Goal: Task Accomplishment & Management: Use online tool/utility

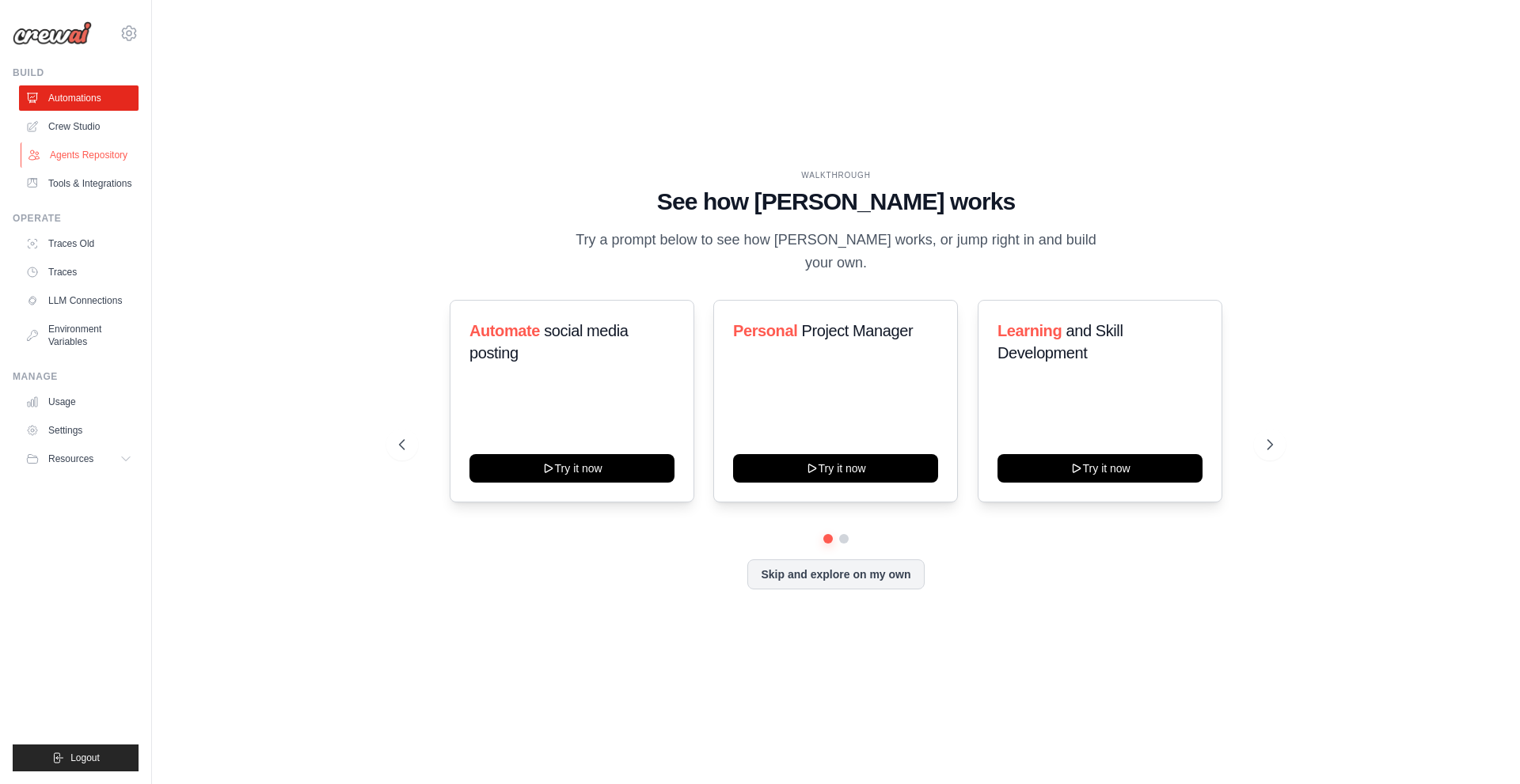
click at [98, 158] on link "Agents Repository" at bounding box center [80, 155] width 119 height 25
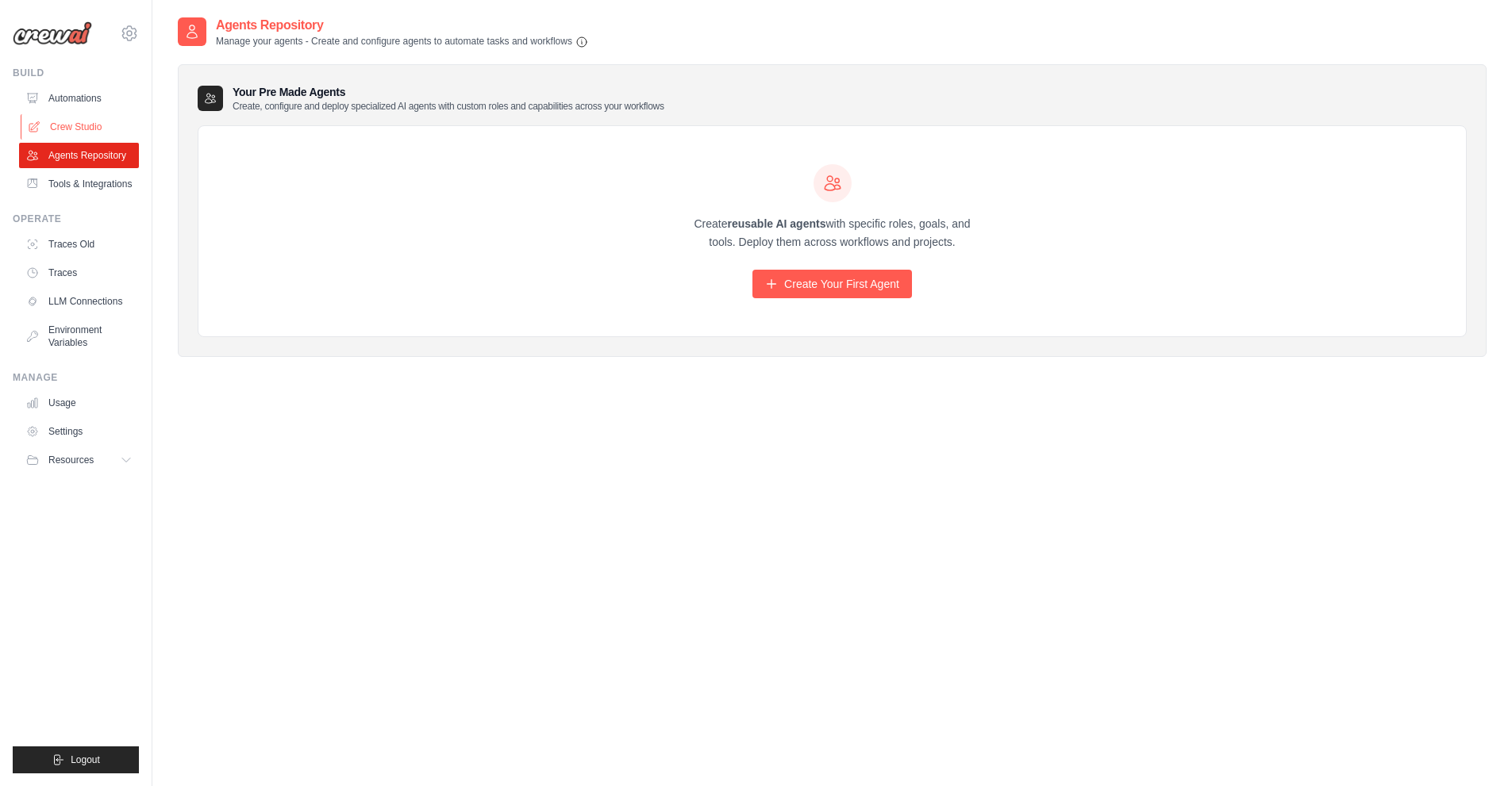
click at [85, 124] on link "Crew Studio" at bounding box center [81, 127] width 120 height 26
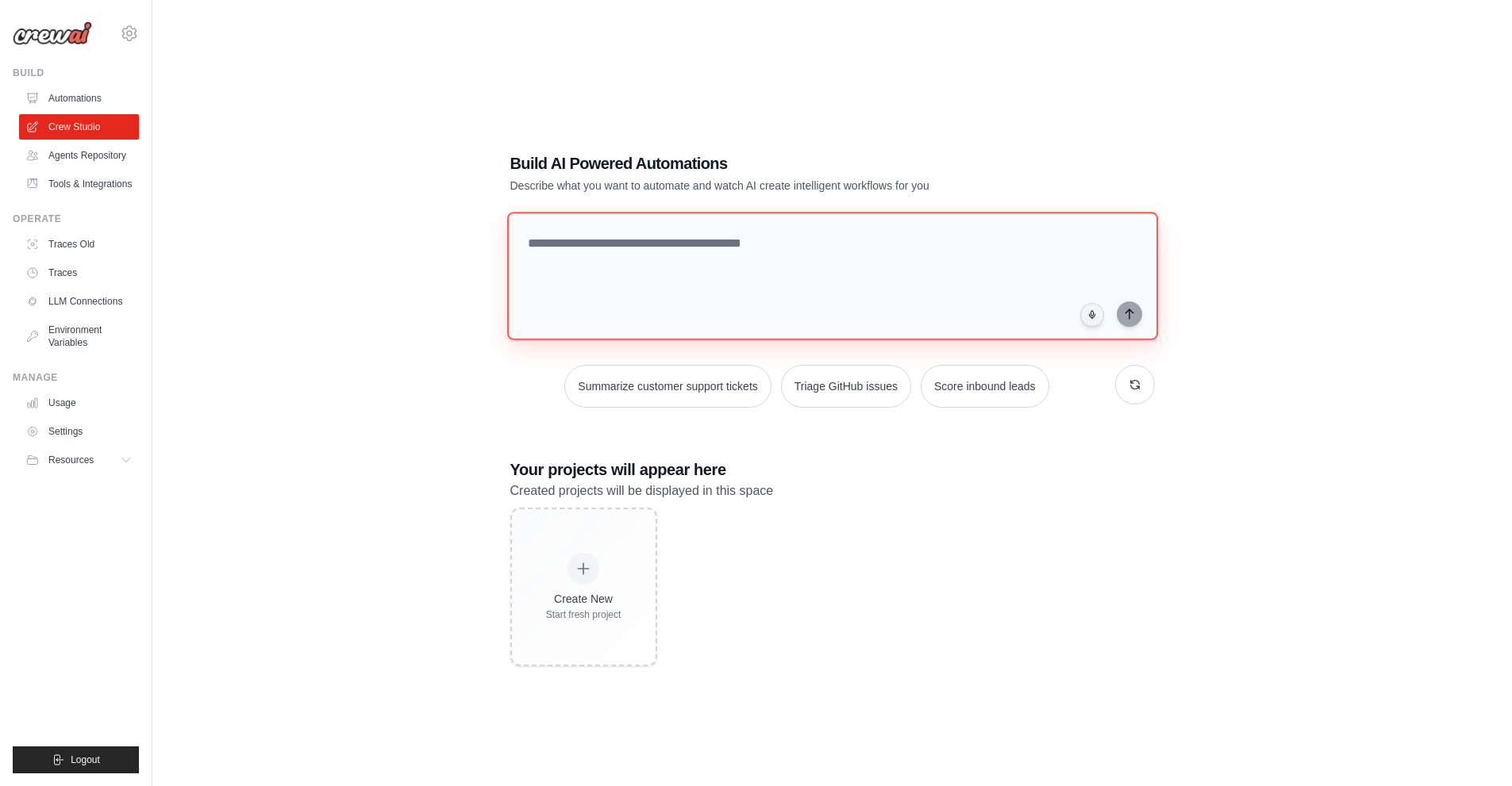
click at [668, 246] on textarea at bounding box center [831, 275] width 651 height 128
type textarea "**********"
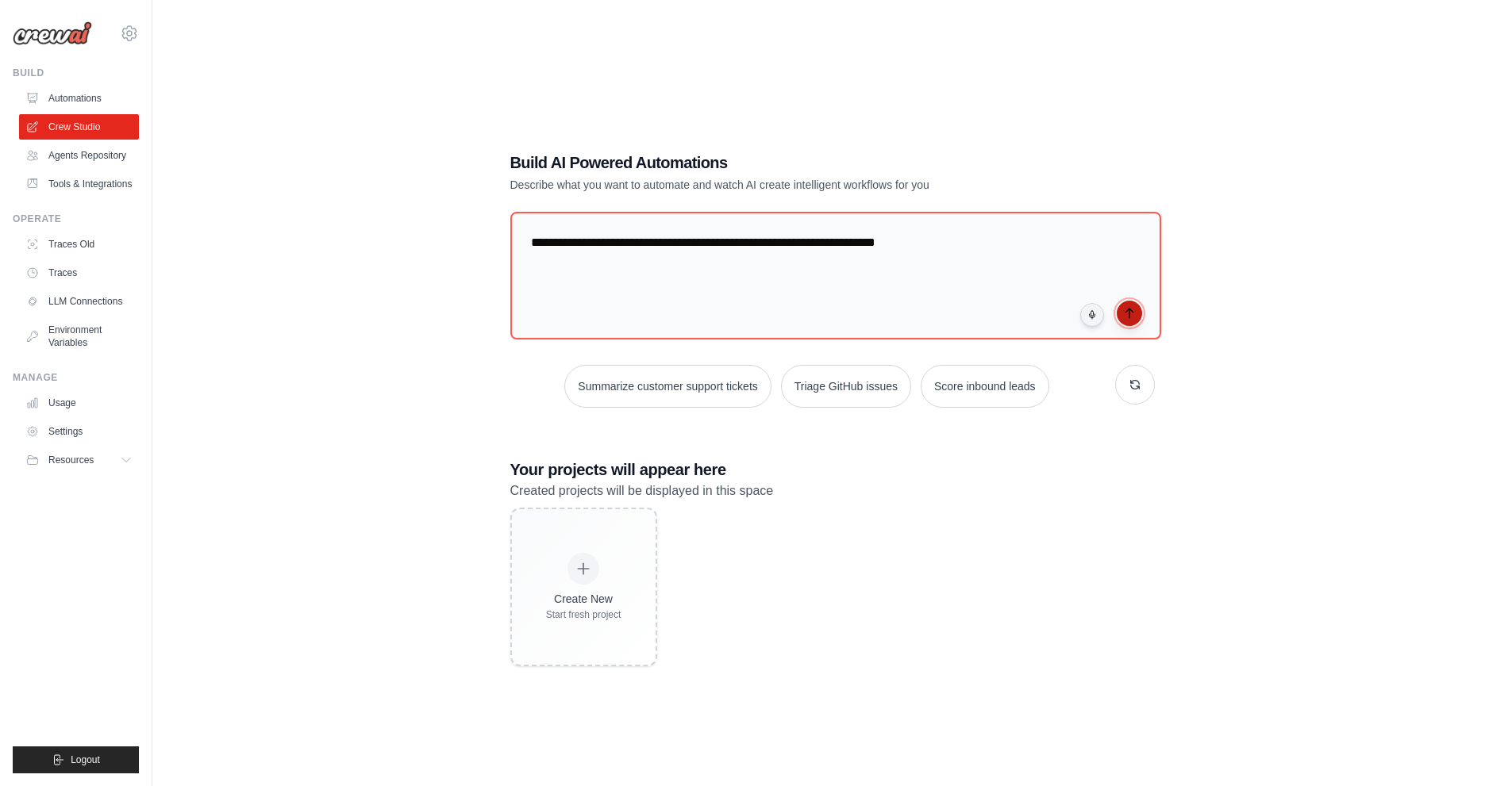
click at [1134, 317] on icon "submit" at bounding box center [1130, 314] width 13 height 13
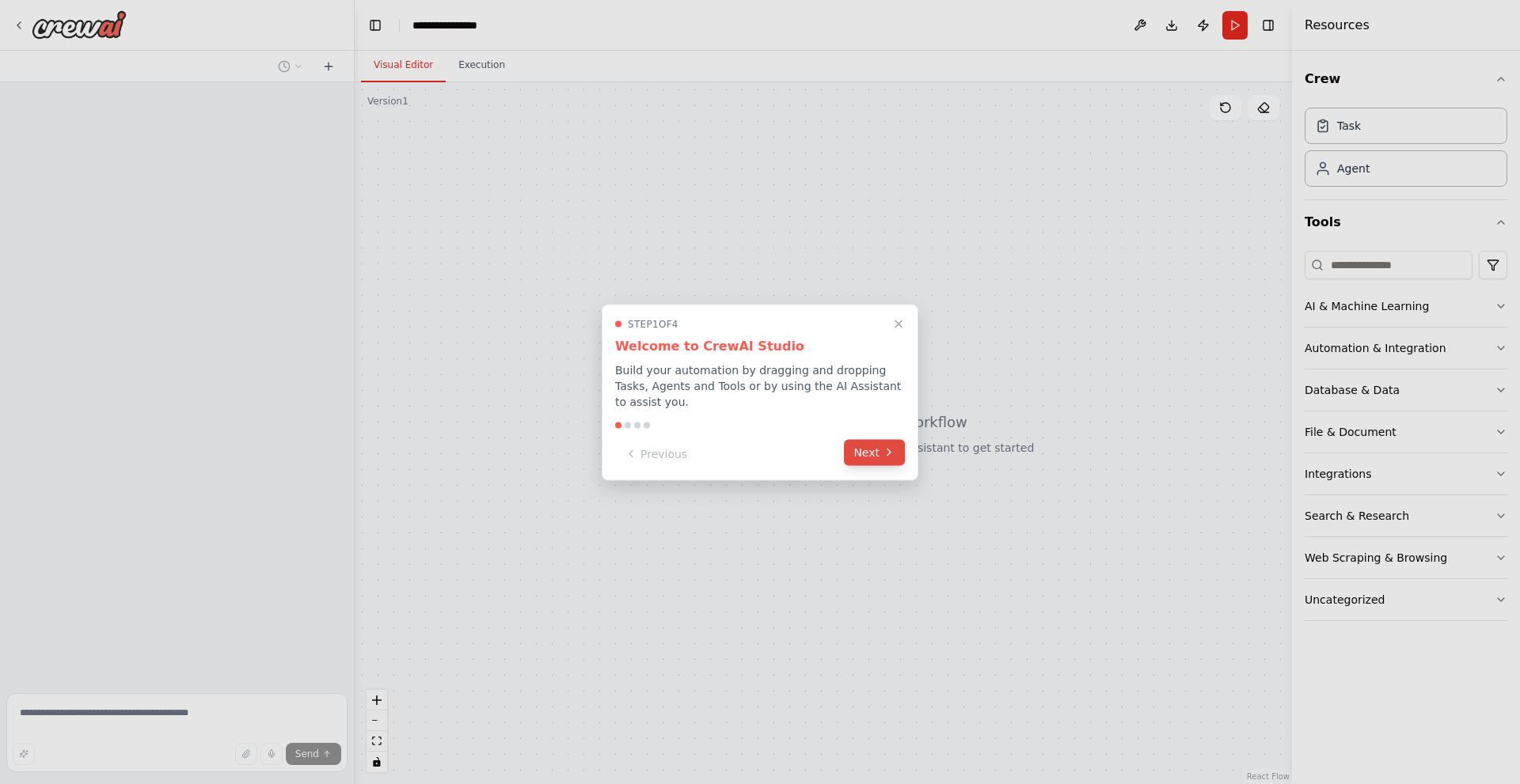
click at [874, 448] on button "Next" at bounding box center [874, 452] width 61 height 26
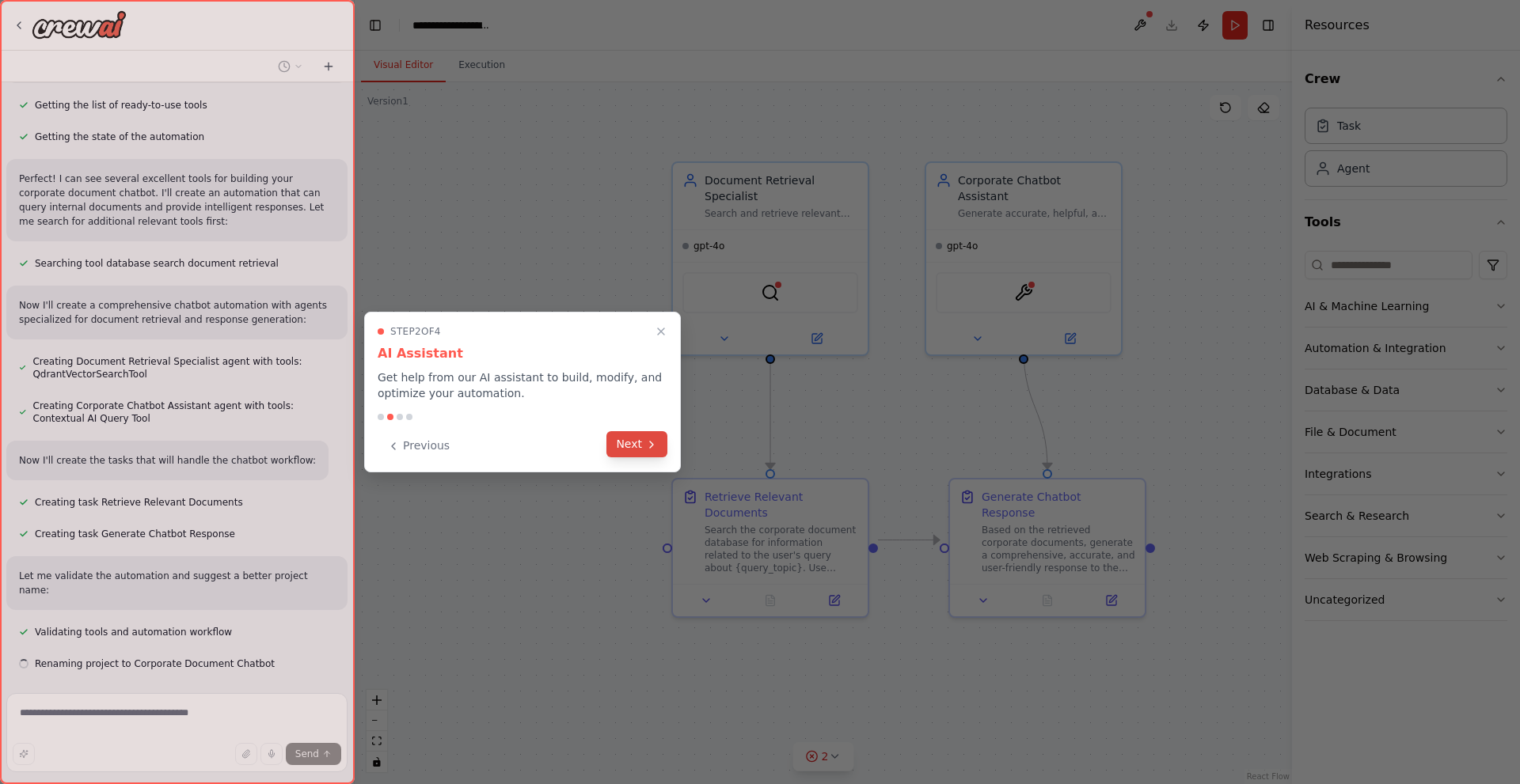
scroll to position [214, 0]
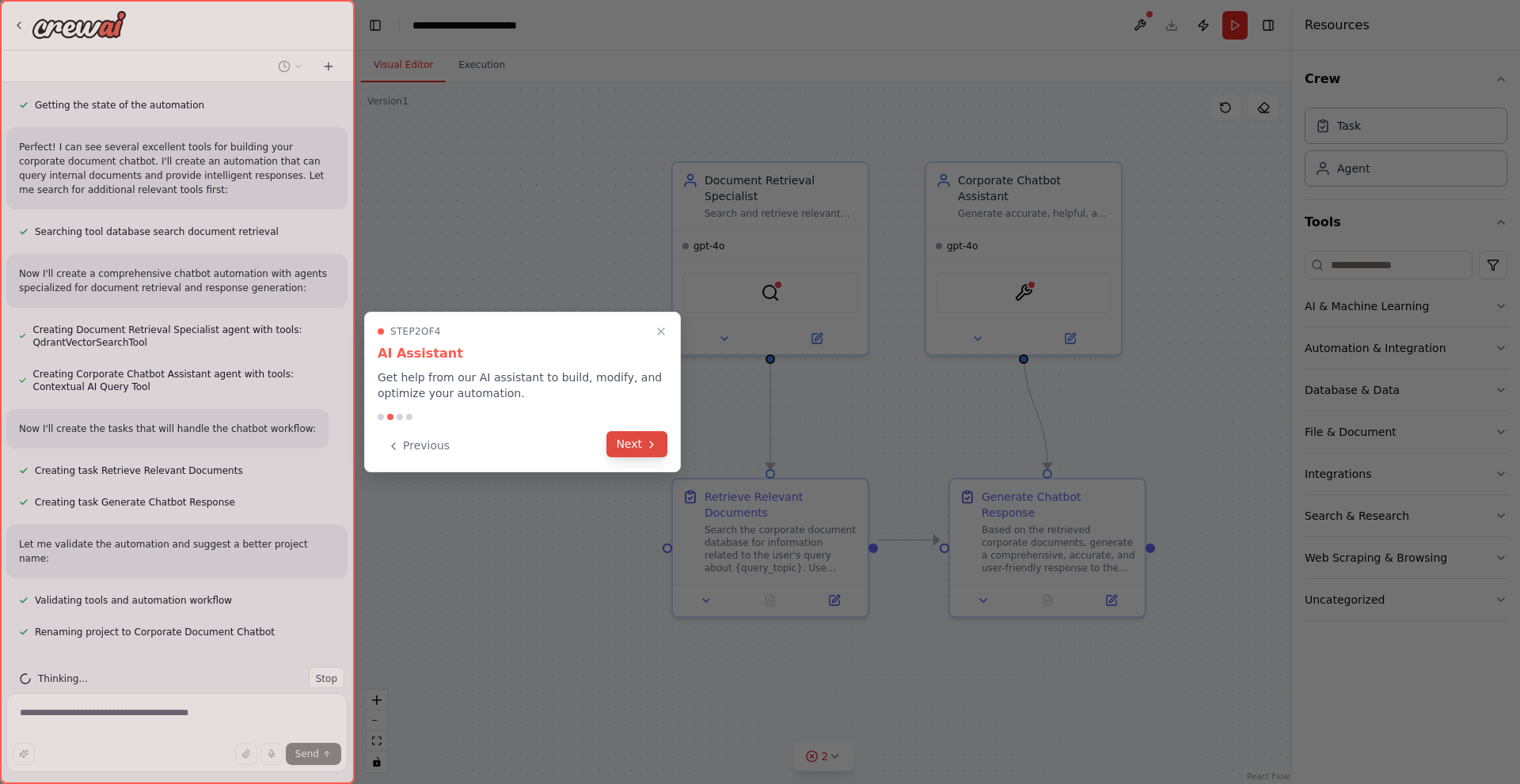
click at [641, 449] on button "Next" at bounding box center [637, 444] width 61 height 26
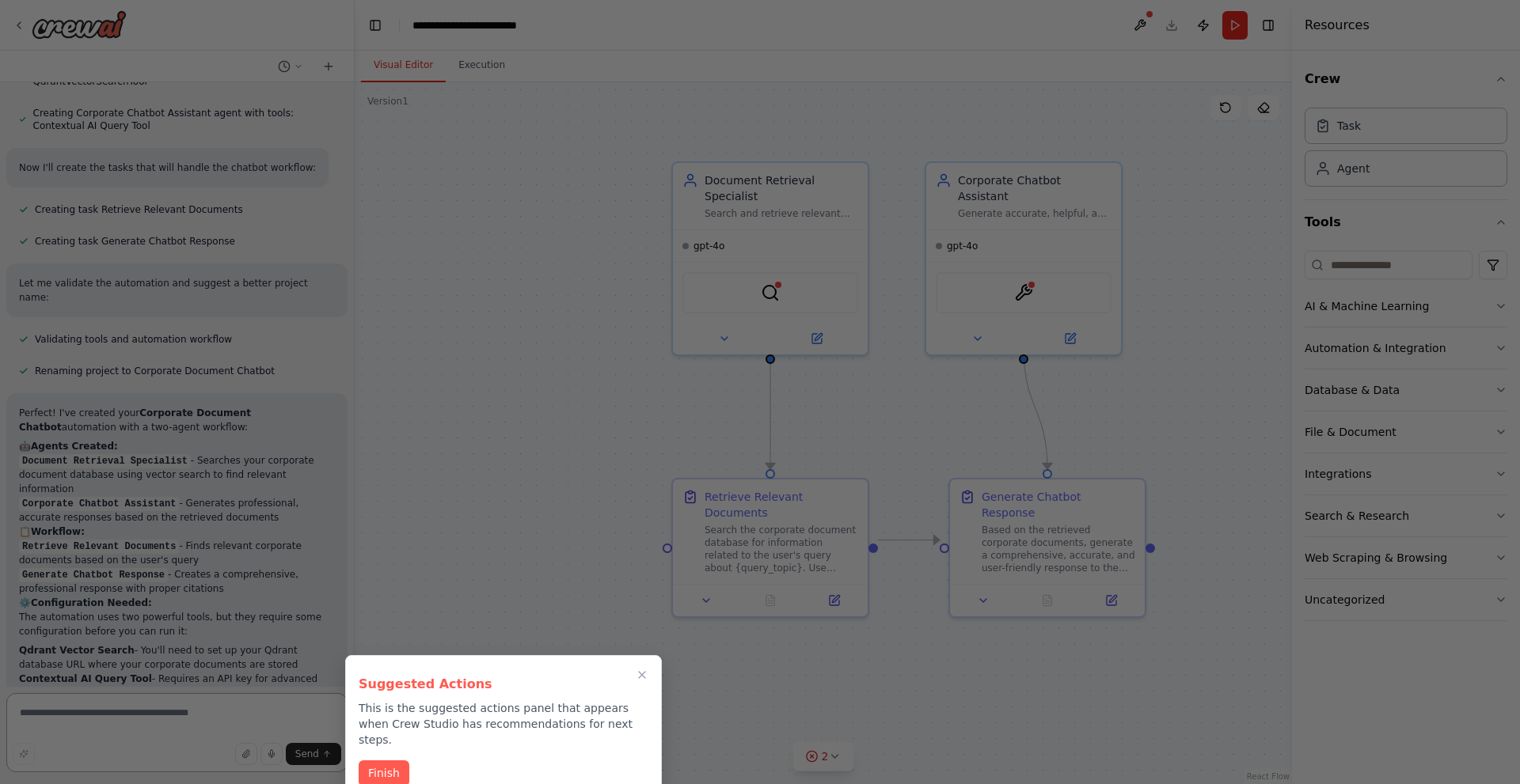
scroll to position [779, 0]
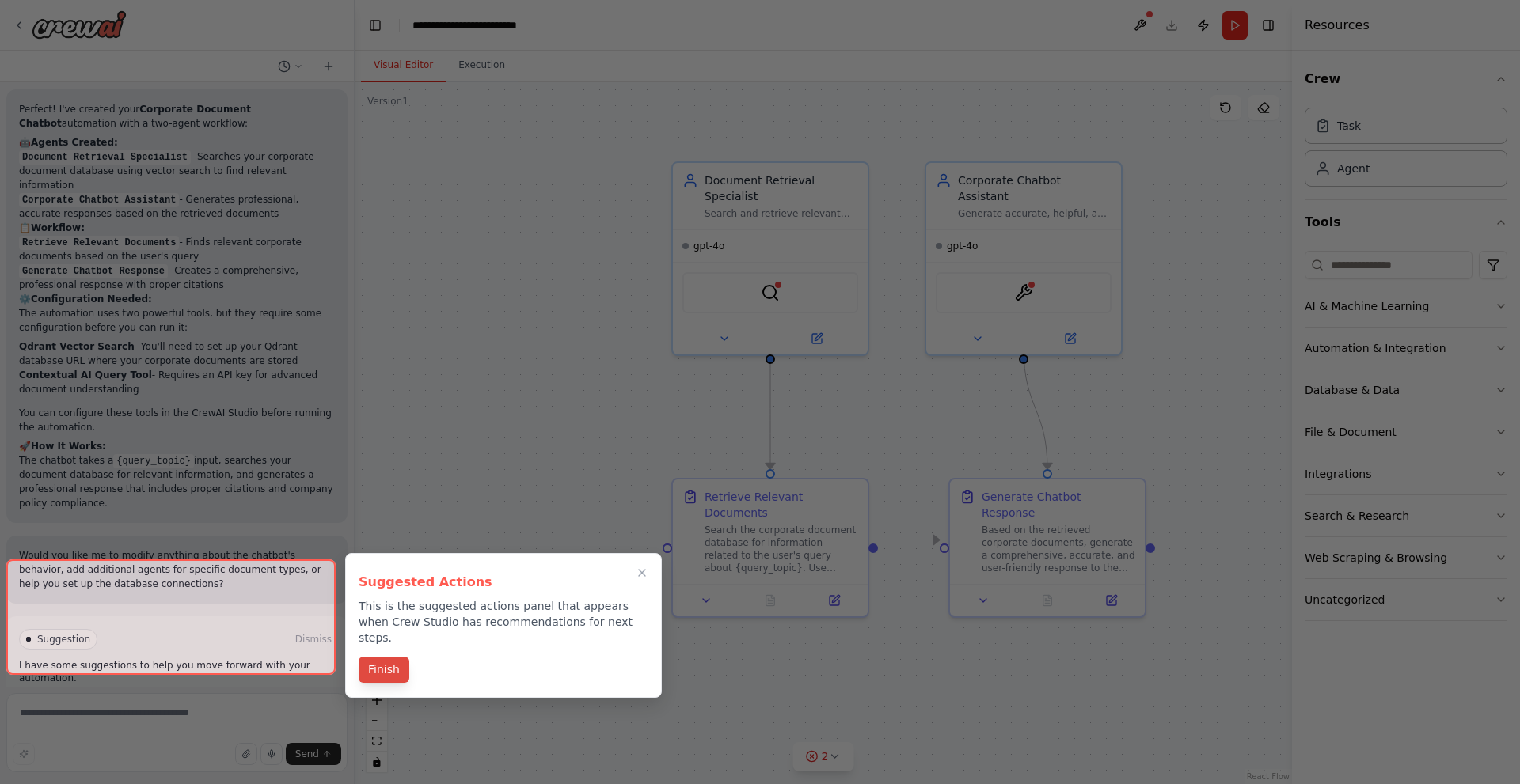
click at [397, 658] on button "Finish" at bounding box center [384, 669] width 51 height 26
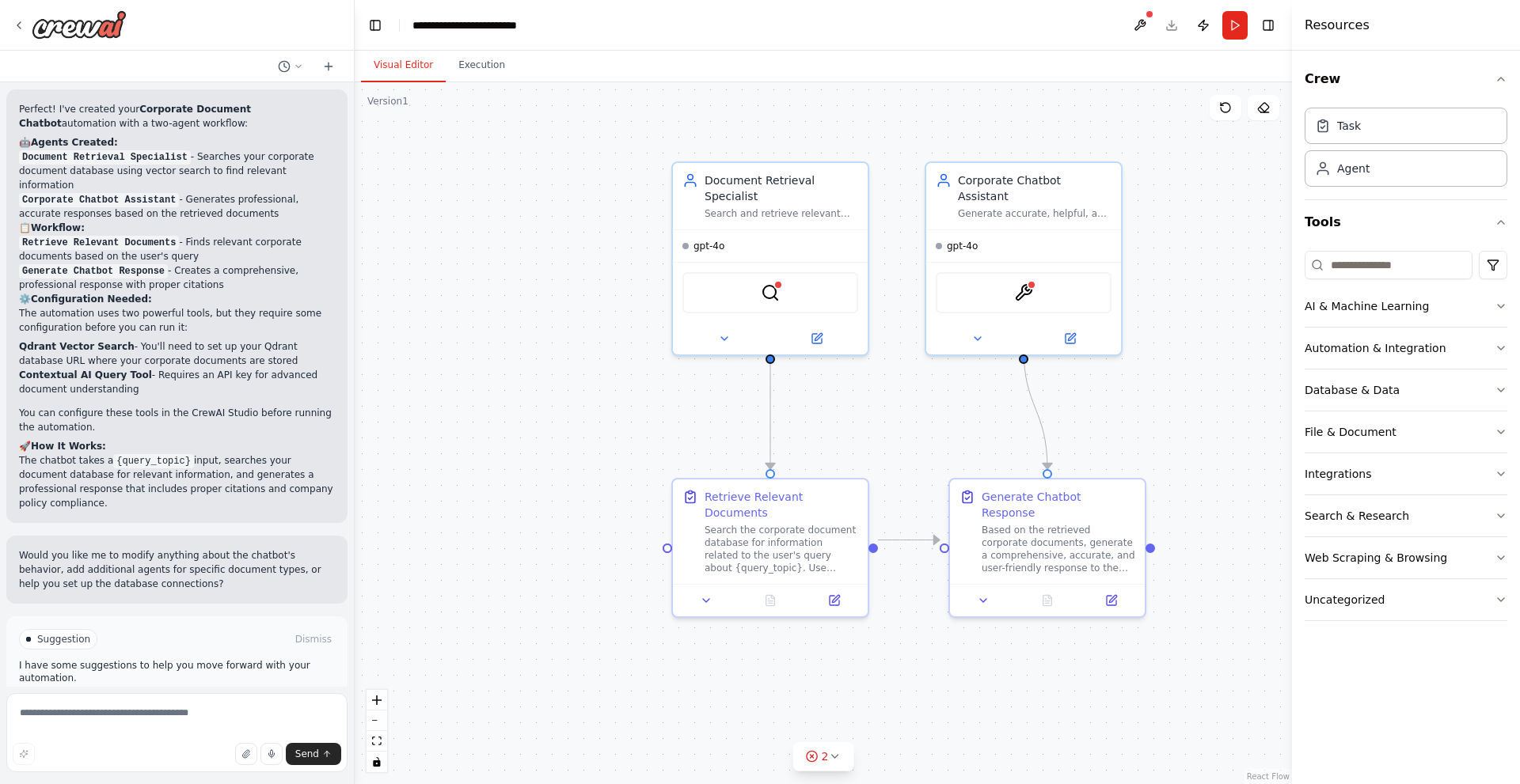
click at [166, 700] on span "Run Automation" at bounding box center [184, 707] width 76 height 13
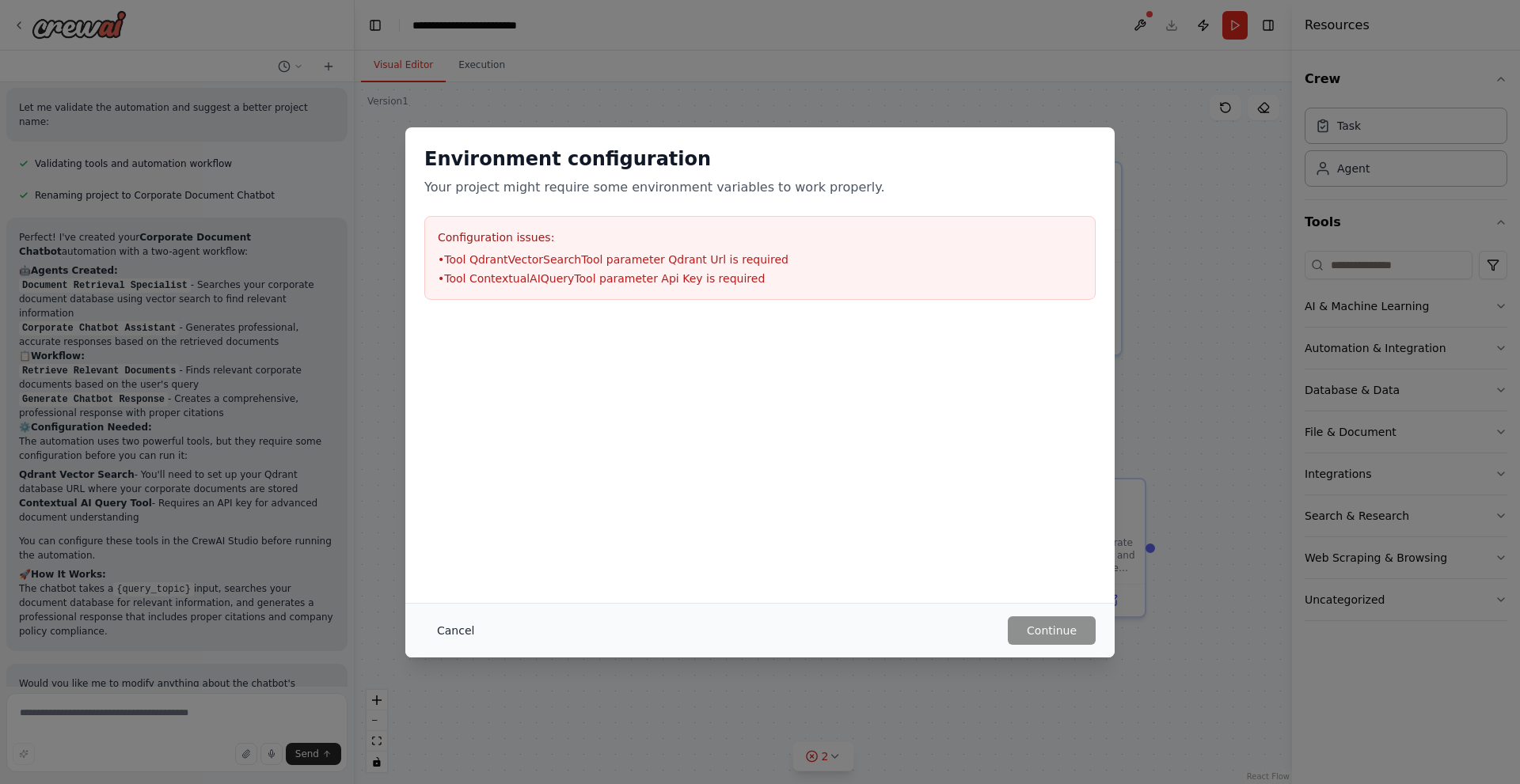
click at [458, 630] on button "Cancel" at bounding box center [455, 630] width 63 height 29
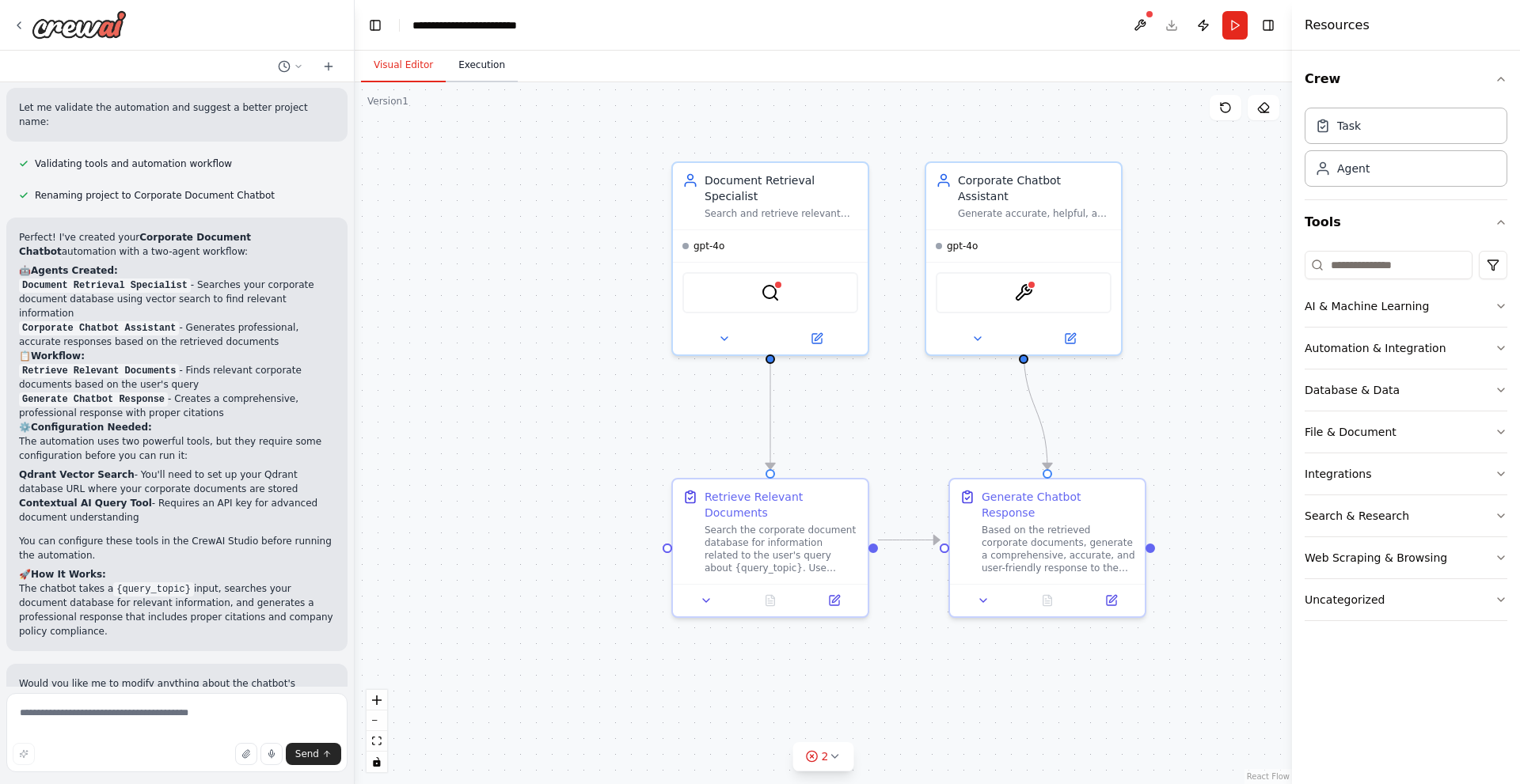
click at [473, 76] on button "Execution" at bounding box center [482, 66] width 72 height 33
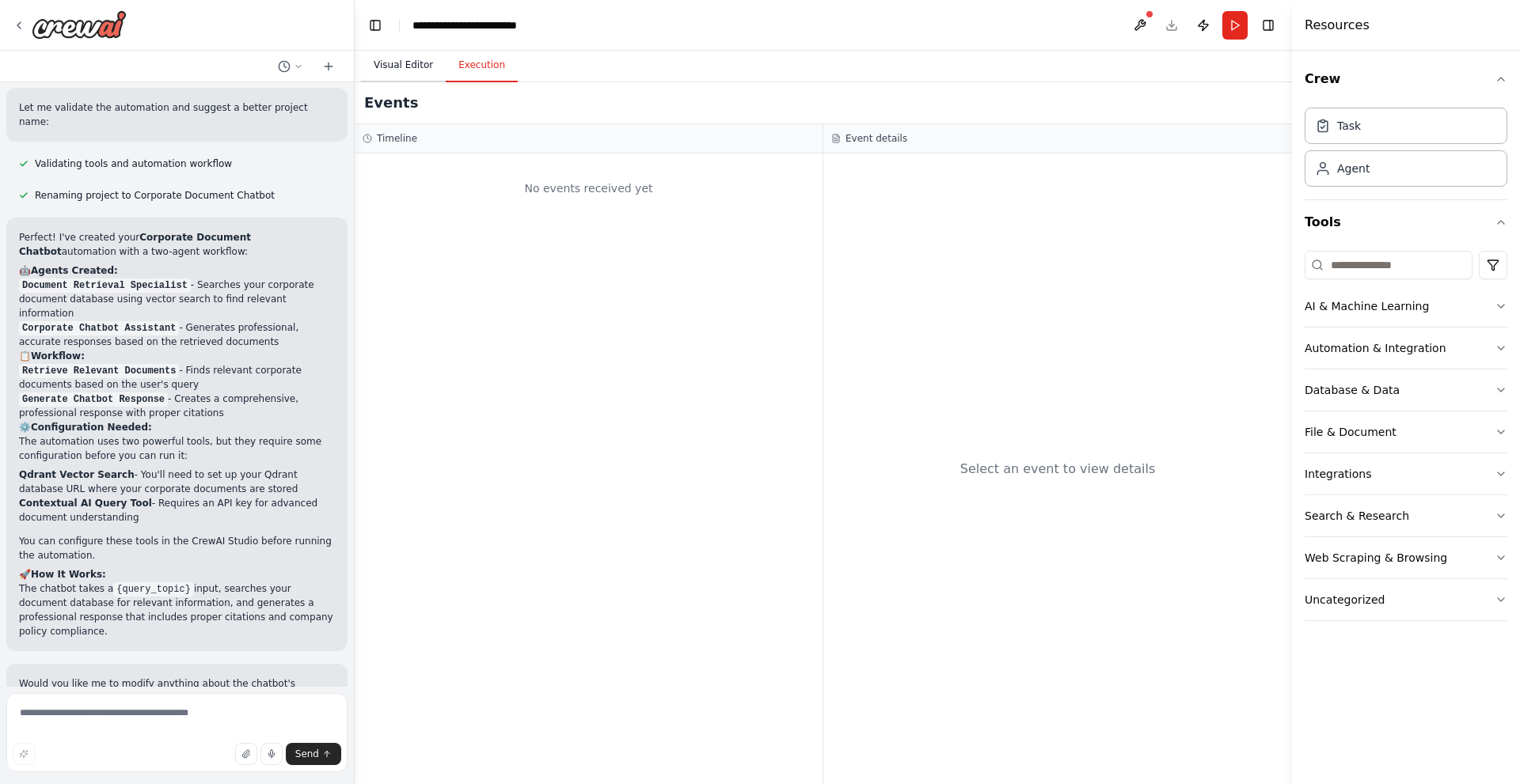
click at [395, 66] on button "Visual Editor" at bounding box center [403, 66] width 84 height 33
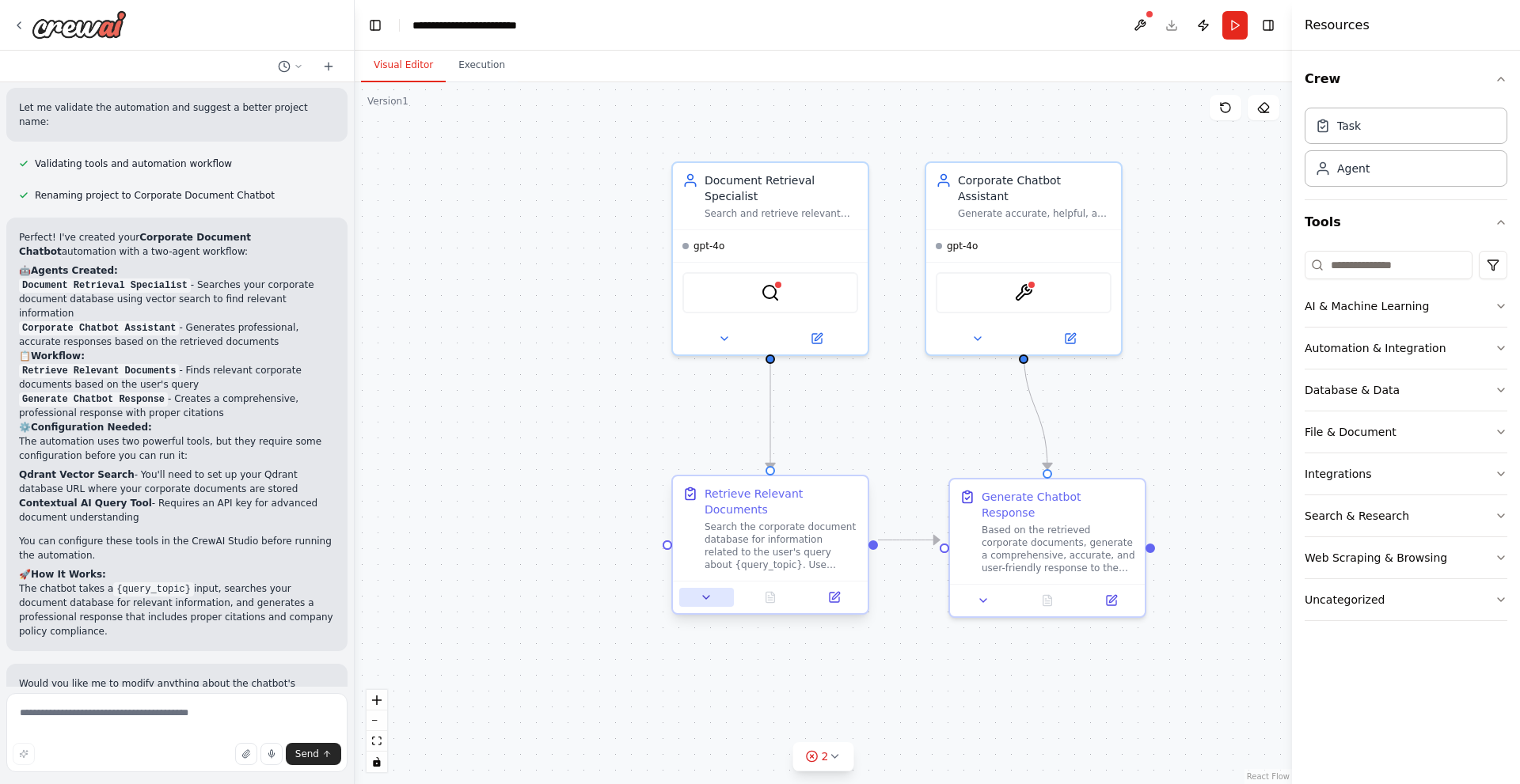
click at [709, 591] on icon at bounding box center [706, 598] width 13 height 13
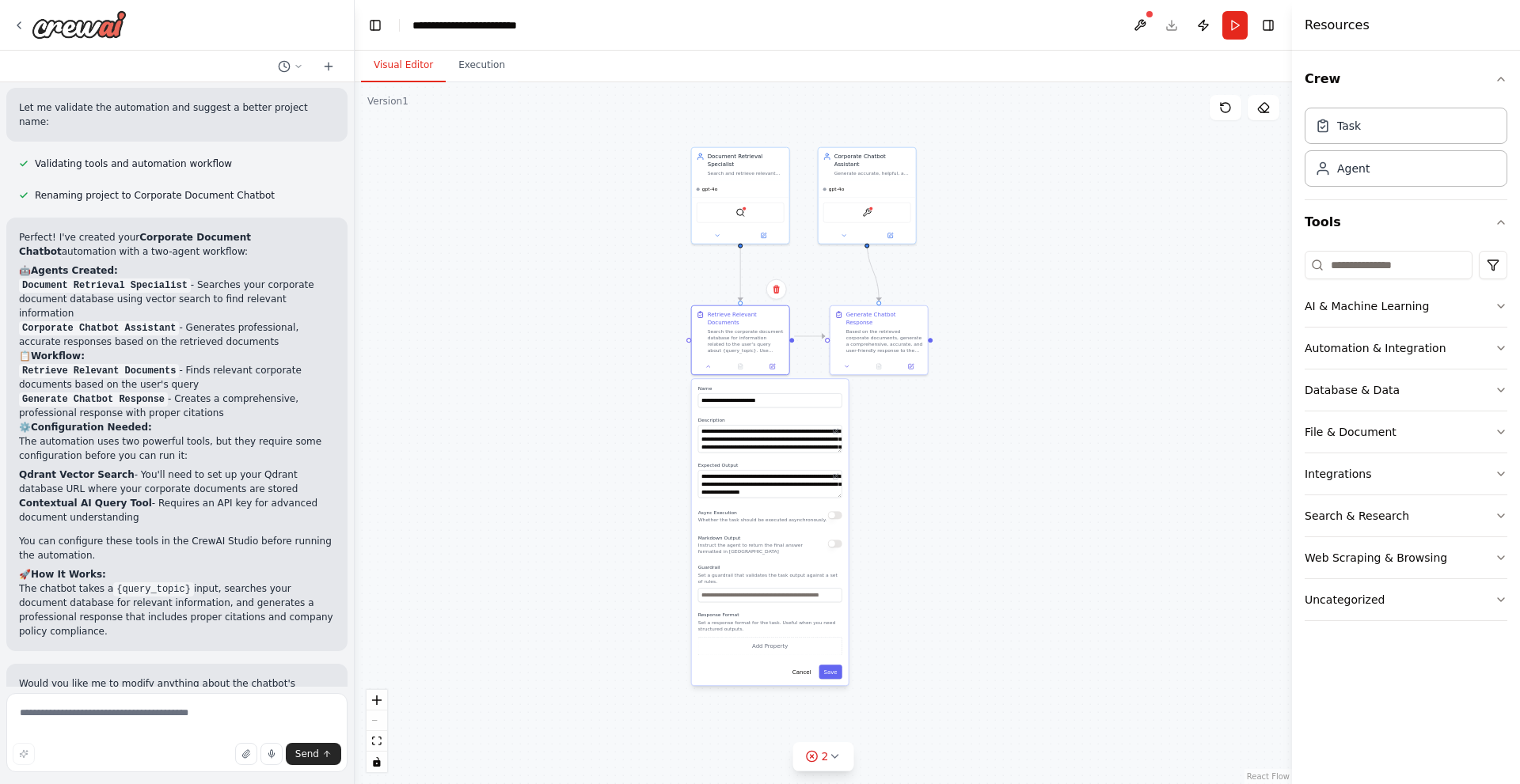
drag, startPoint x: 479, startPoint y: 557, endPoint x: 520, endPoint y: 337, distance: 223.8
click at [520, 337] on div ".deletable-edge-delete-btn { width: 20px; height: 20px; border: 0px solid #ffff…" at bounding box center [823, 433] width 937 height 702
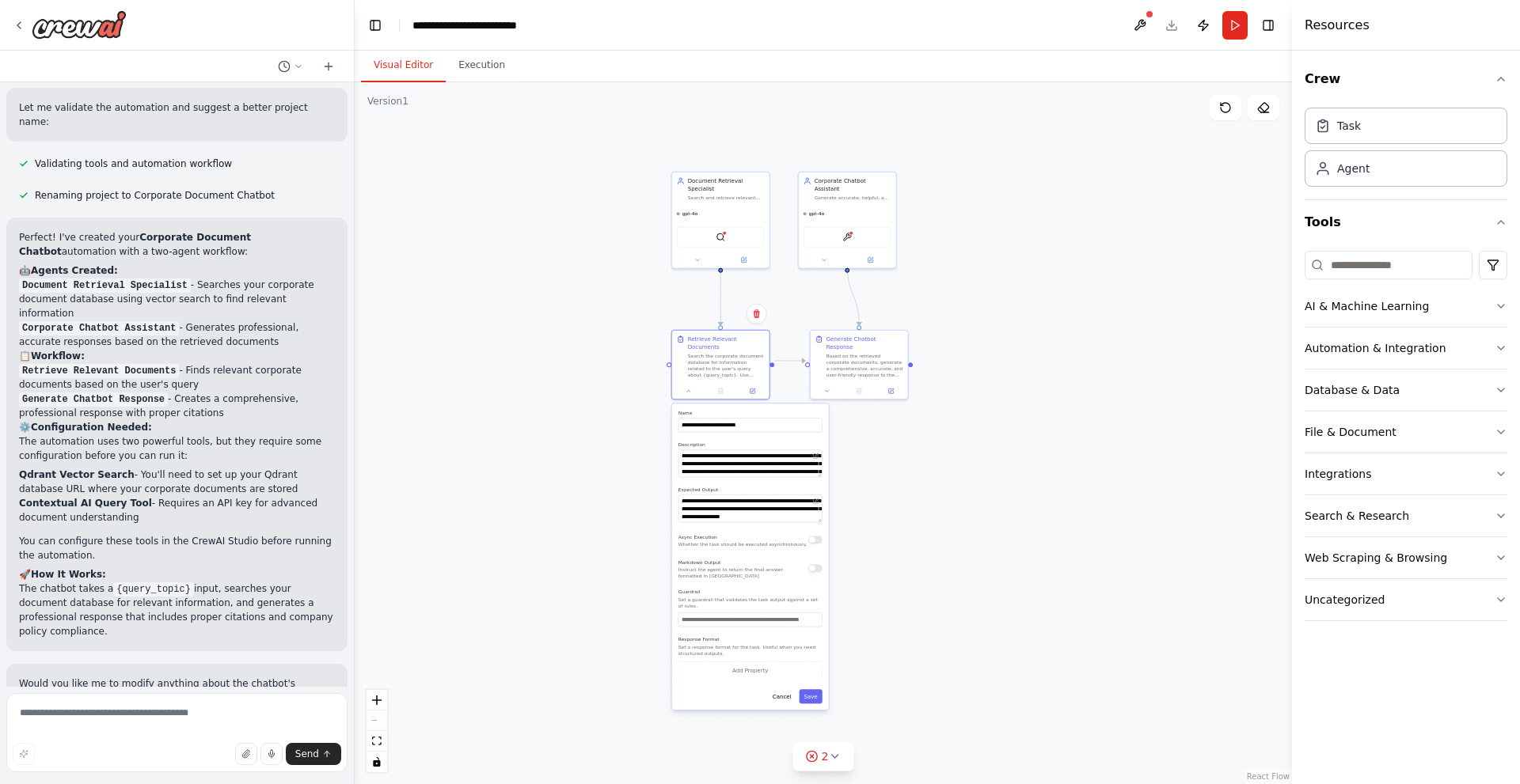
click at [712, 517] on div "**********" at bounding box center [750, 556] width 157 height 306
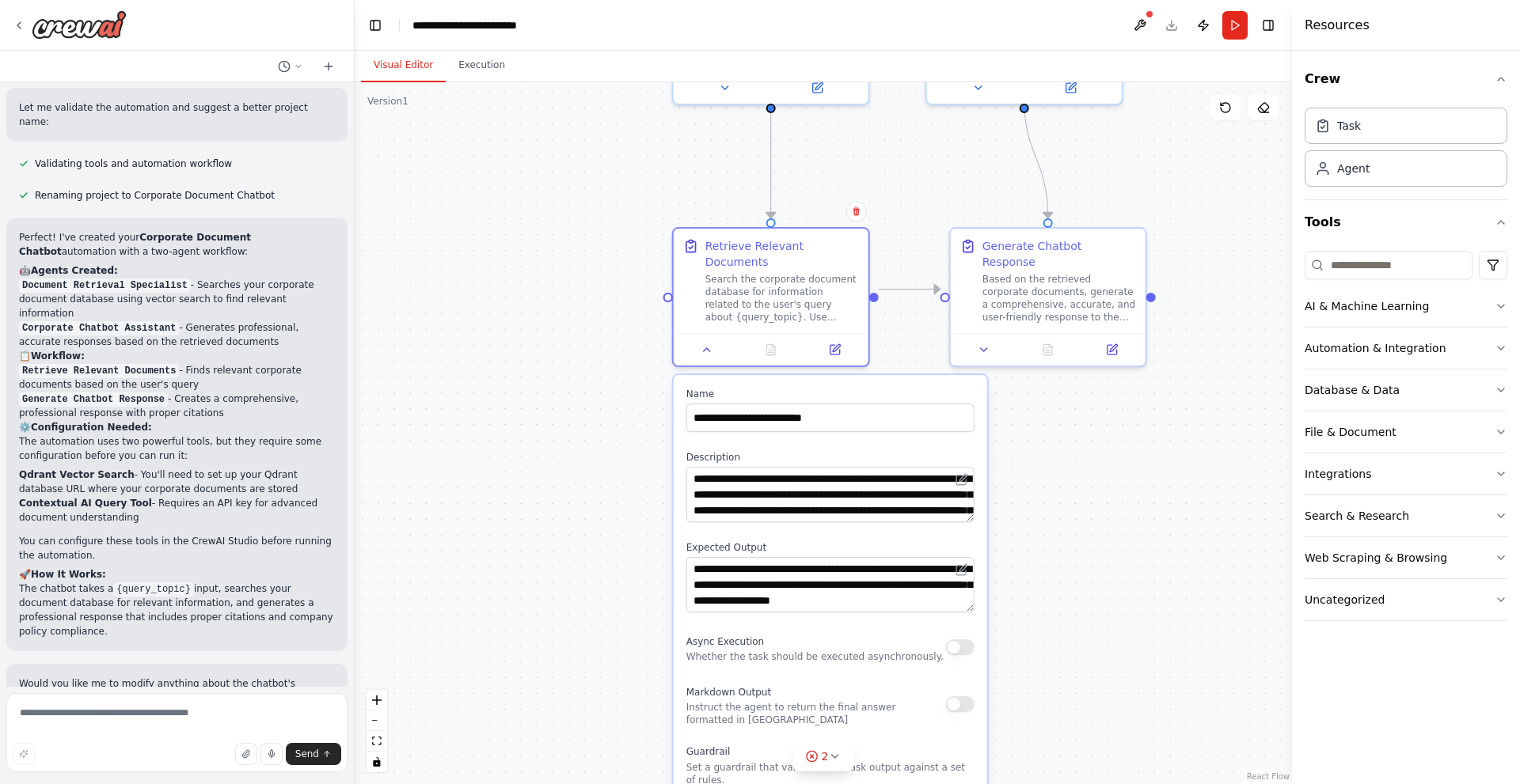
drag, startPoint x: 461, startPoint y: 520, endPoint x: 472, endPoint y: 636, distance: 116.5
click at [472, 636] on div ".deletable-edge-delete-btn { width: 20px; height: 20px; border: 0px solid #ffff…" at bounding box center [823, 433] width 937 height 702
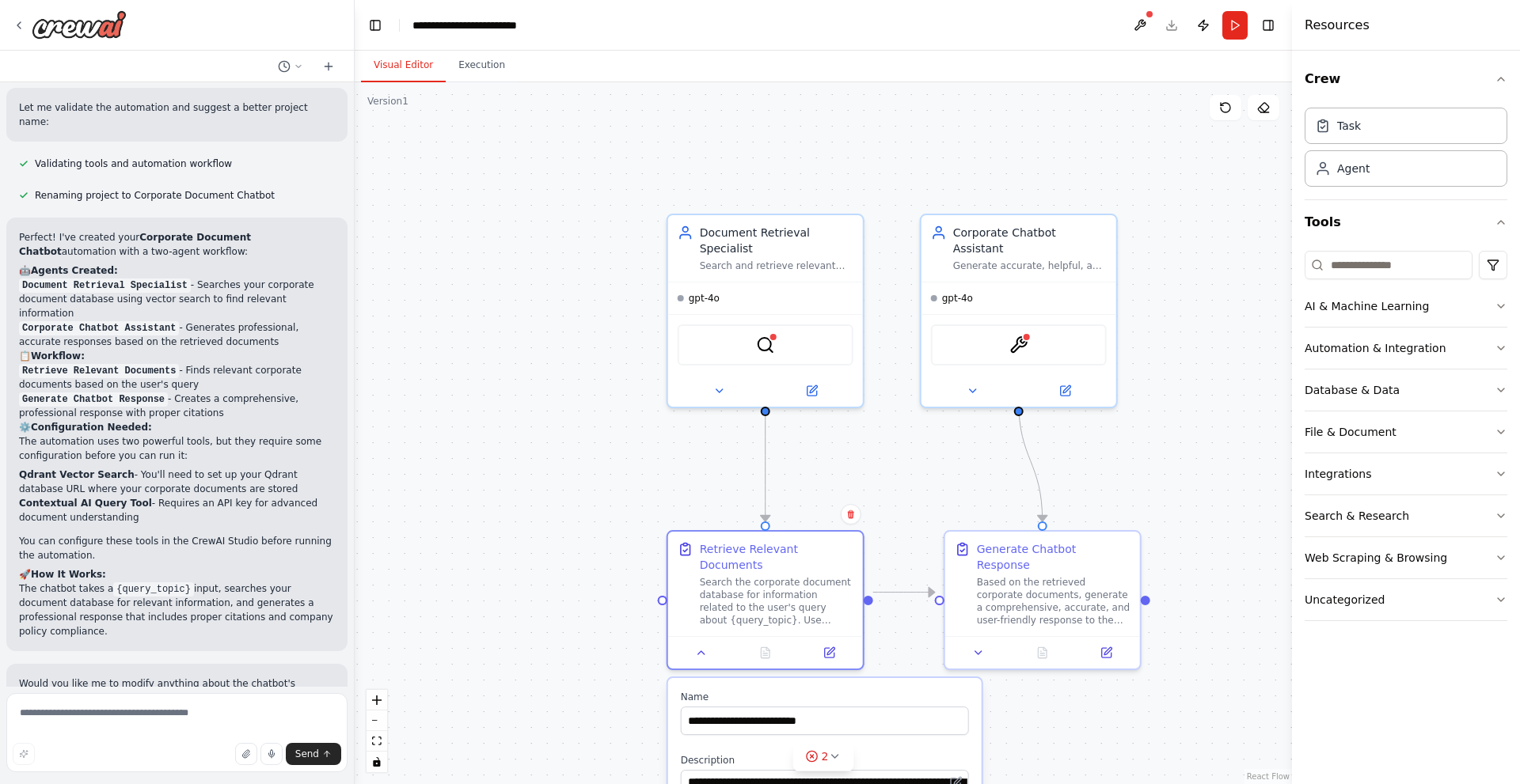
drag, startPoint x: 463, startPoint y: 330, endPoint x: 458, endPoint y: 633, distance: 303.0
click at [458, 633] on div ".deletable-edge-delete-btn { width: 20px; height: 20px; border: 0px solid #ffff…" at bounding box center [823, 433] width 937 height 702
click at [1359, 176] on div "Agent" at bounding box center [1405, 168] width 203 height 37
click at [795, 279] on div "gpt-4o" at bounding box center [765, 295] width 195 height 32
click at [1326, 179] on div "Agent" at bounding box center [1405, 168] width 203 height 37
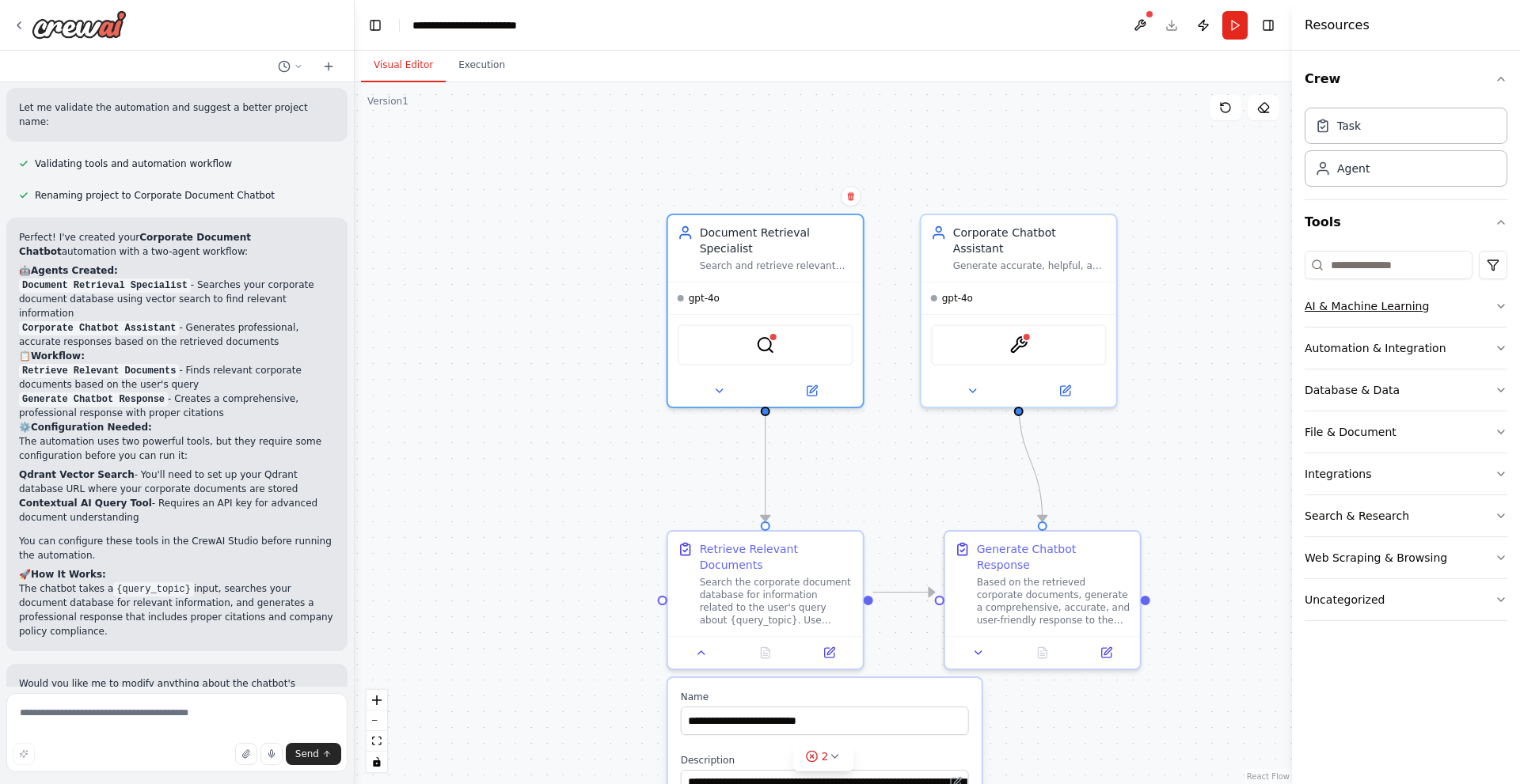
click at [1329, 305] on div "AI & Machine Learning" at bounding box center [1366, 306] width 124 height 16
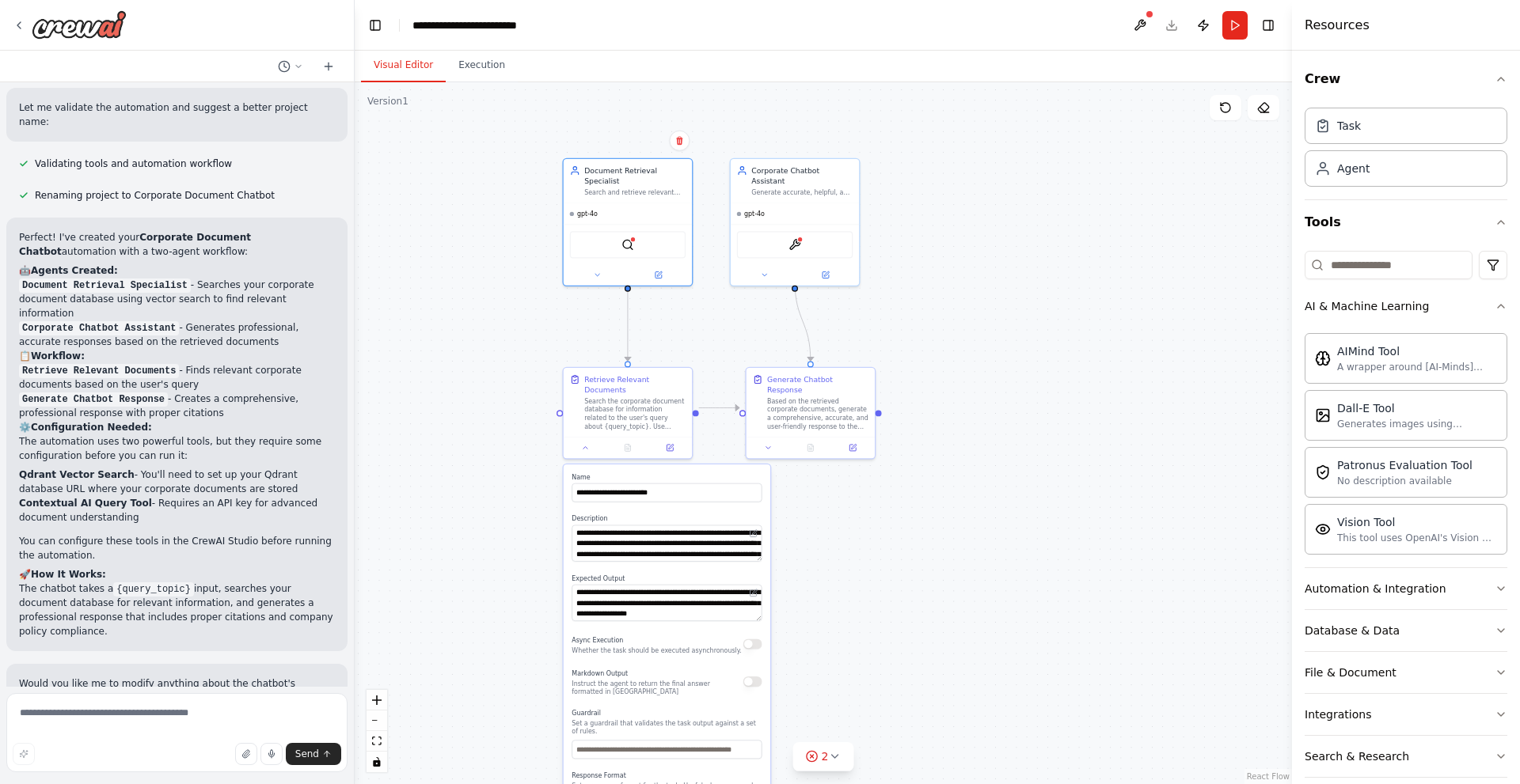
drag, startPoint x: 1229, startPoint y: 454, endPoint x: 939, endPoint y: 317, distance: 320.7
click at [939, 317] on div ".deletable-edge-delete-btn { width: 20px; height: 20px; border: 0px solid #ffff…" at bounding box center [823, 433] width 937 height 702
click at [1389, 595] on div "Automation & Integration" at bounding box center [1375, 589] width 142 height 16
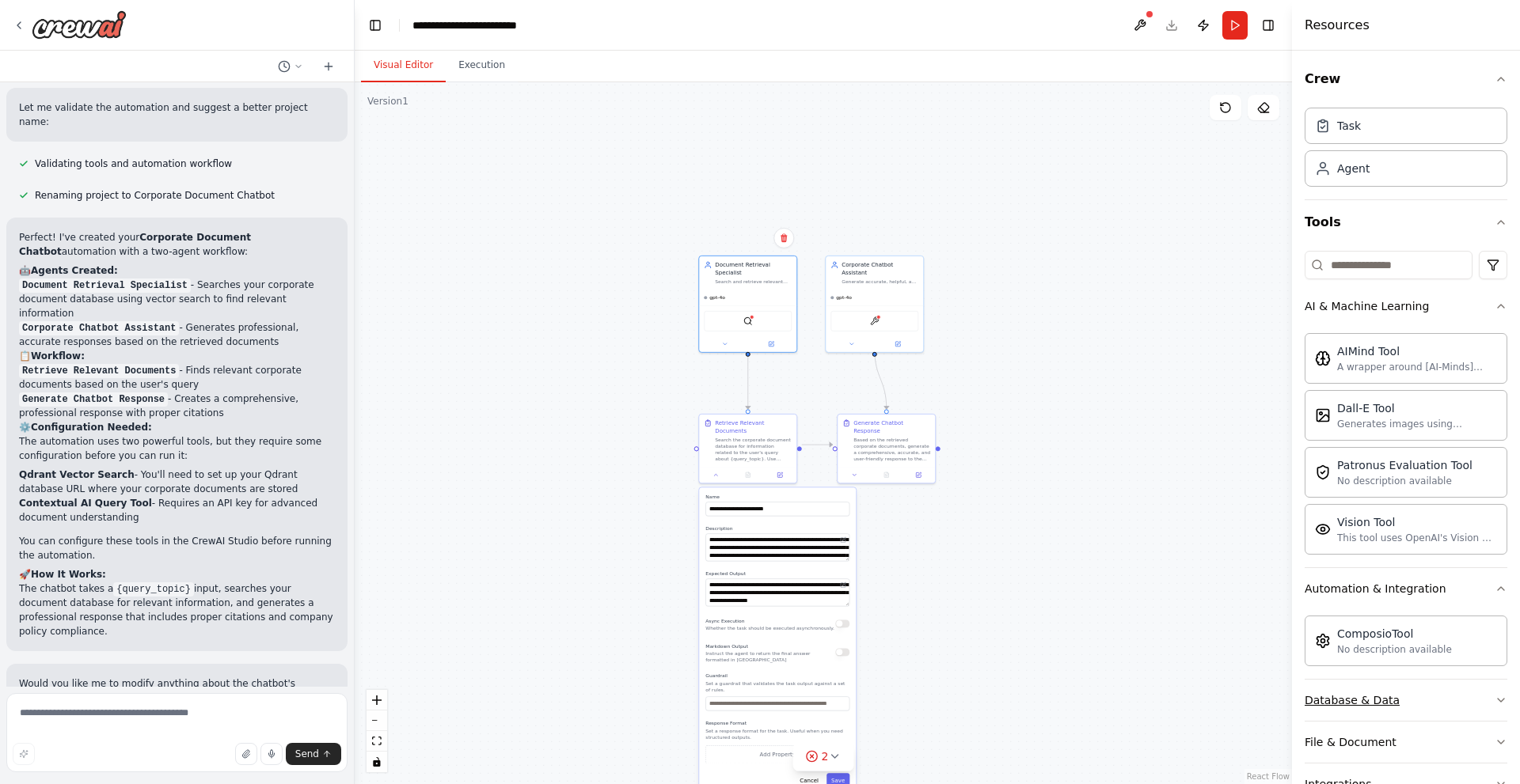
click at [1385, 700] on div "Database & Data" at bounding box center [1351, 700] width 95 height 16
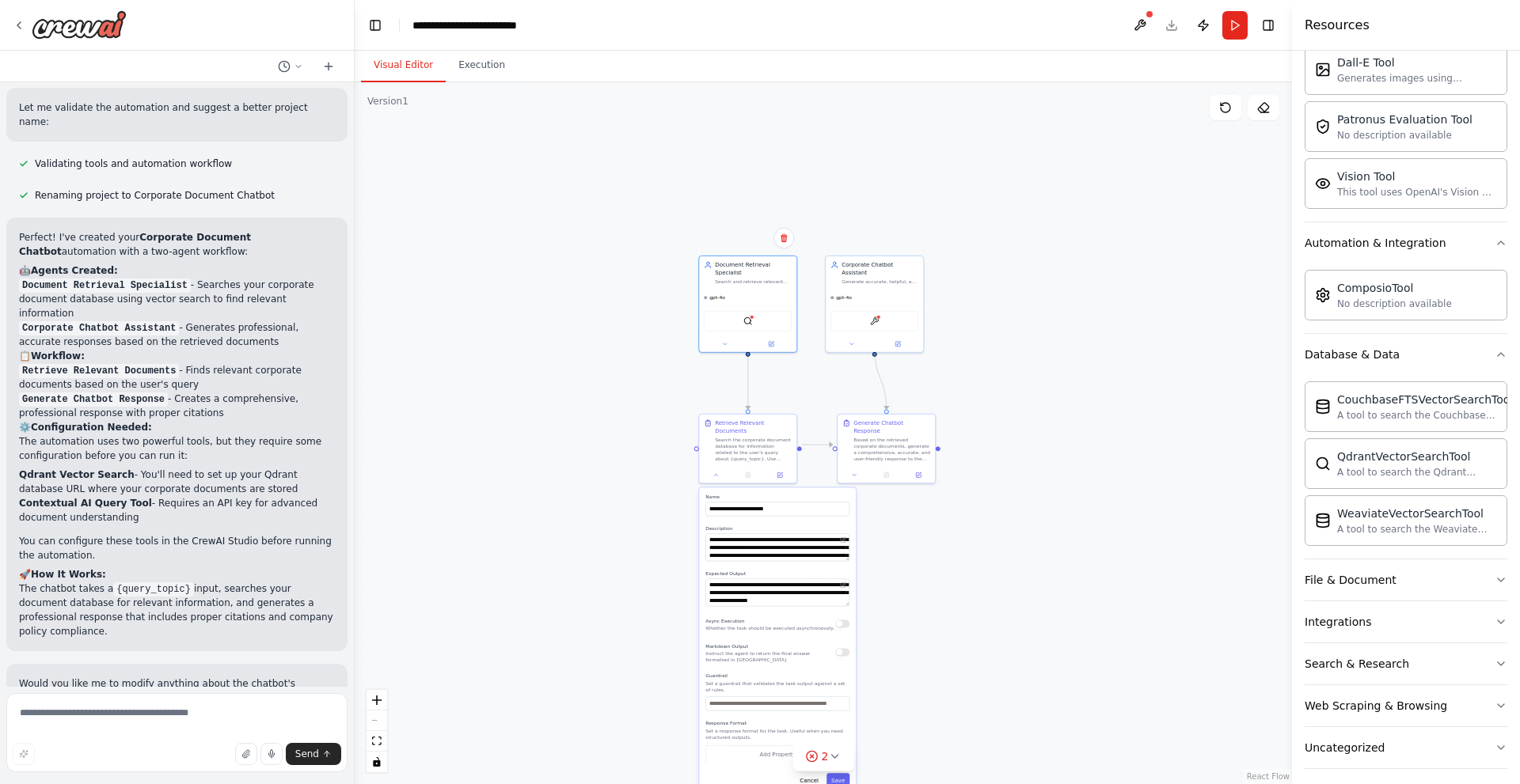
scroll to position [356, 0]
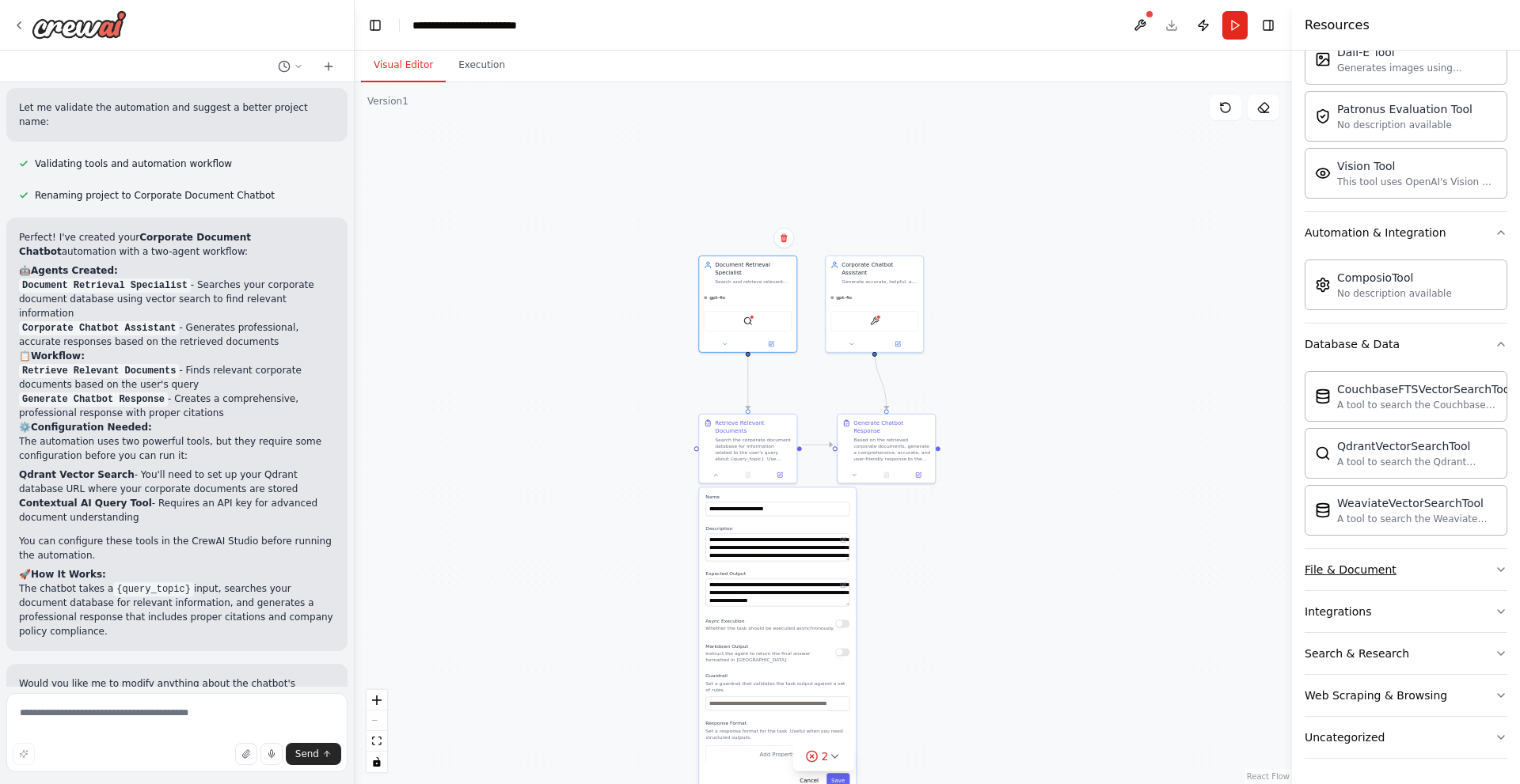
click at [1348, 575] on div "File & Document" at bounding box center [1350, 570] width 92 height 16
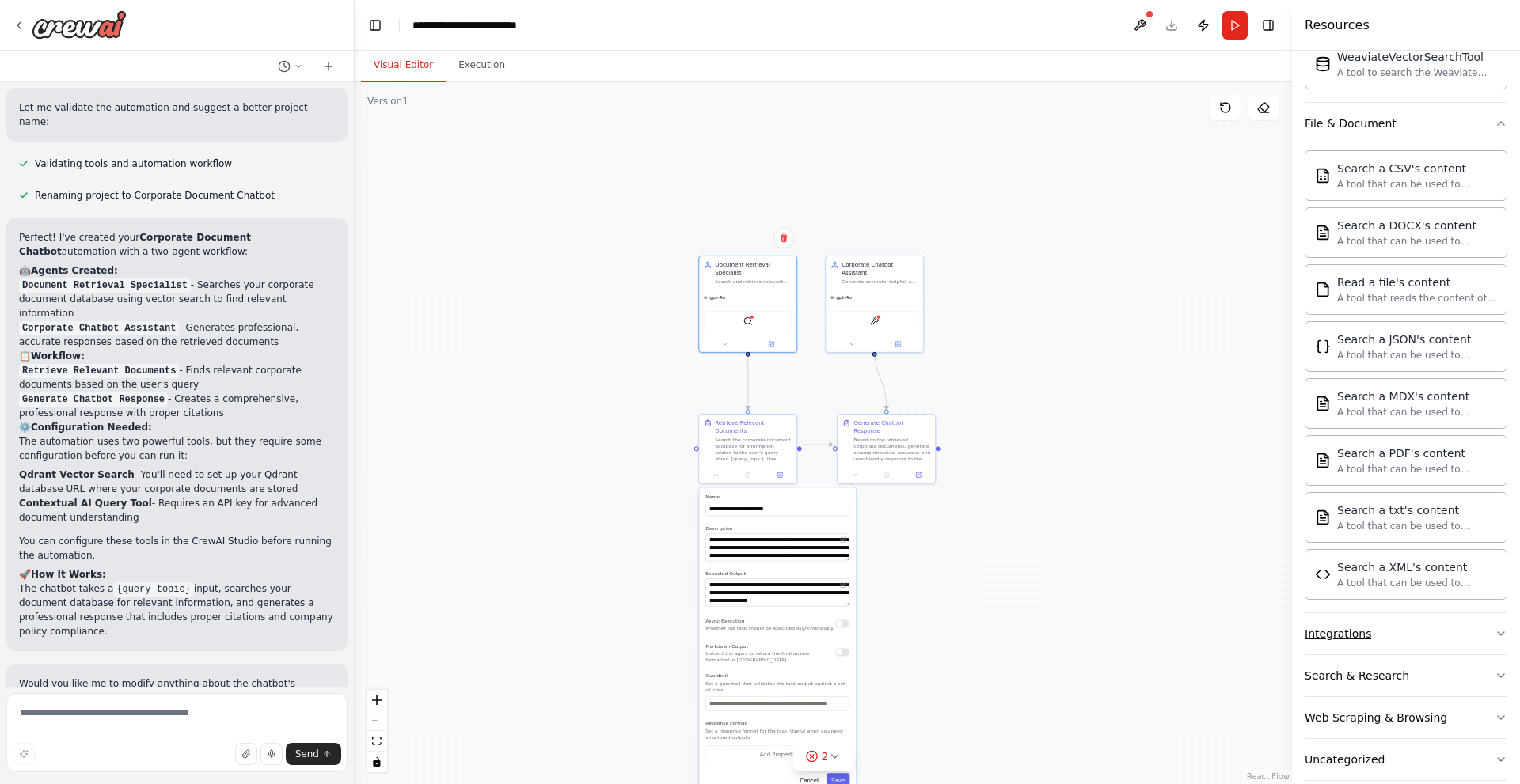
scroll to position [825, 0]
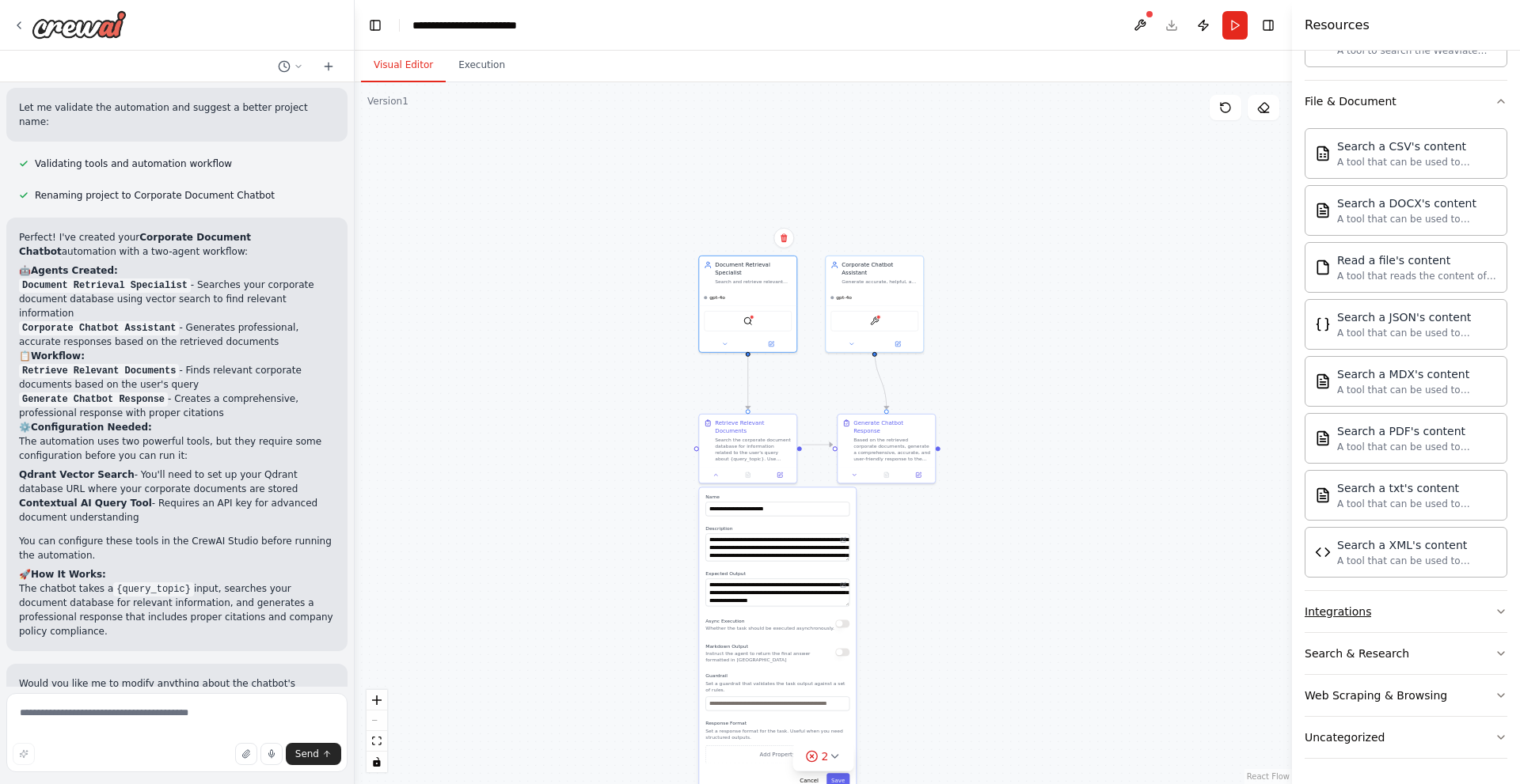
click at [1424, 621] on button "Integrations" at bounding box center [1405, 612] width 203 height 41
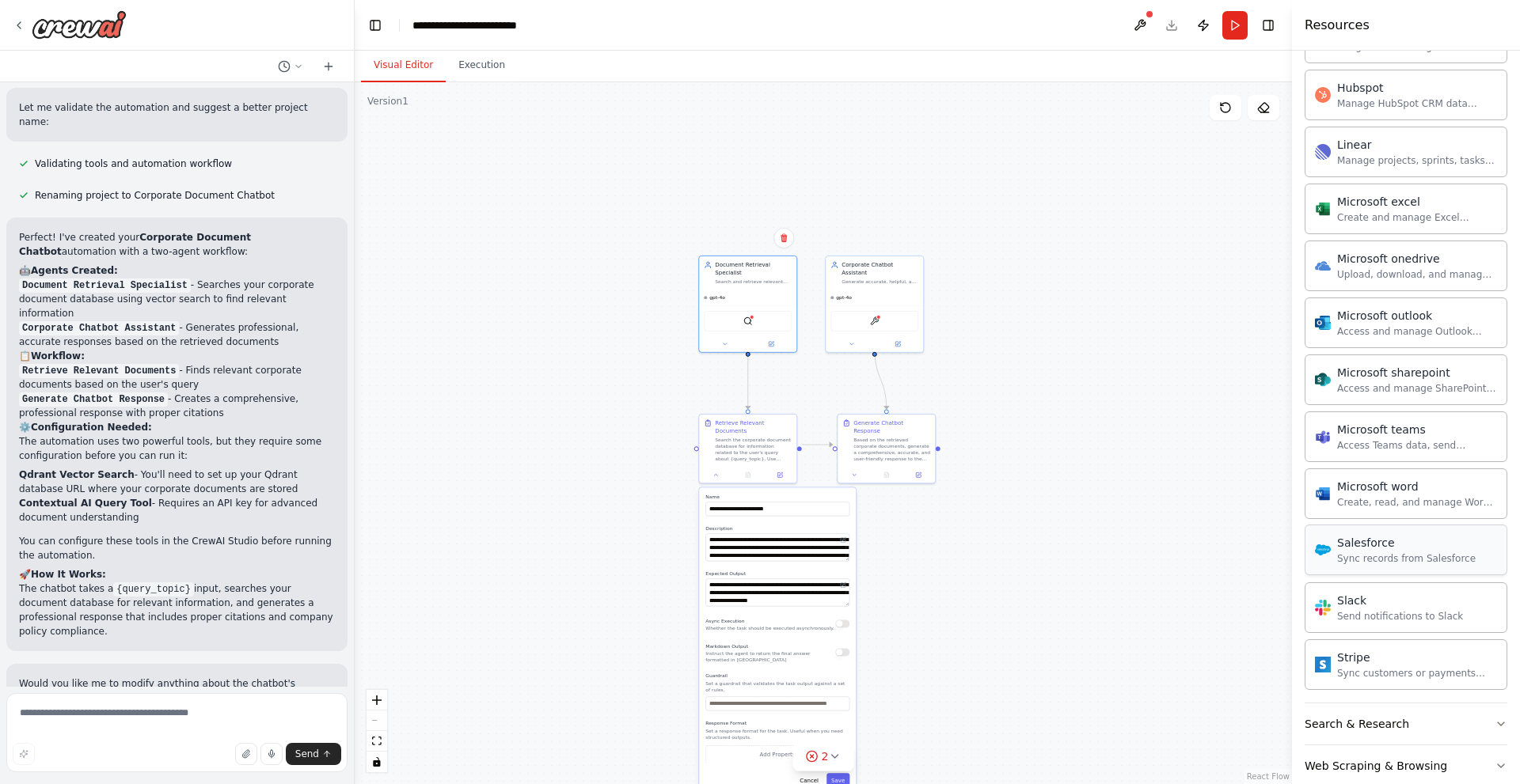
scroll to position [1749, 0]
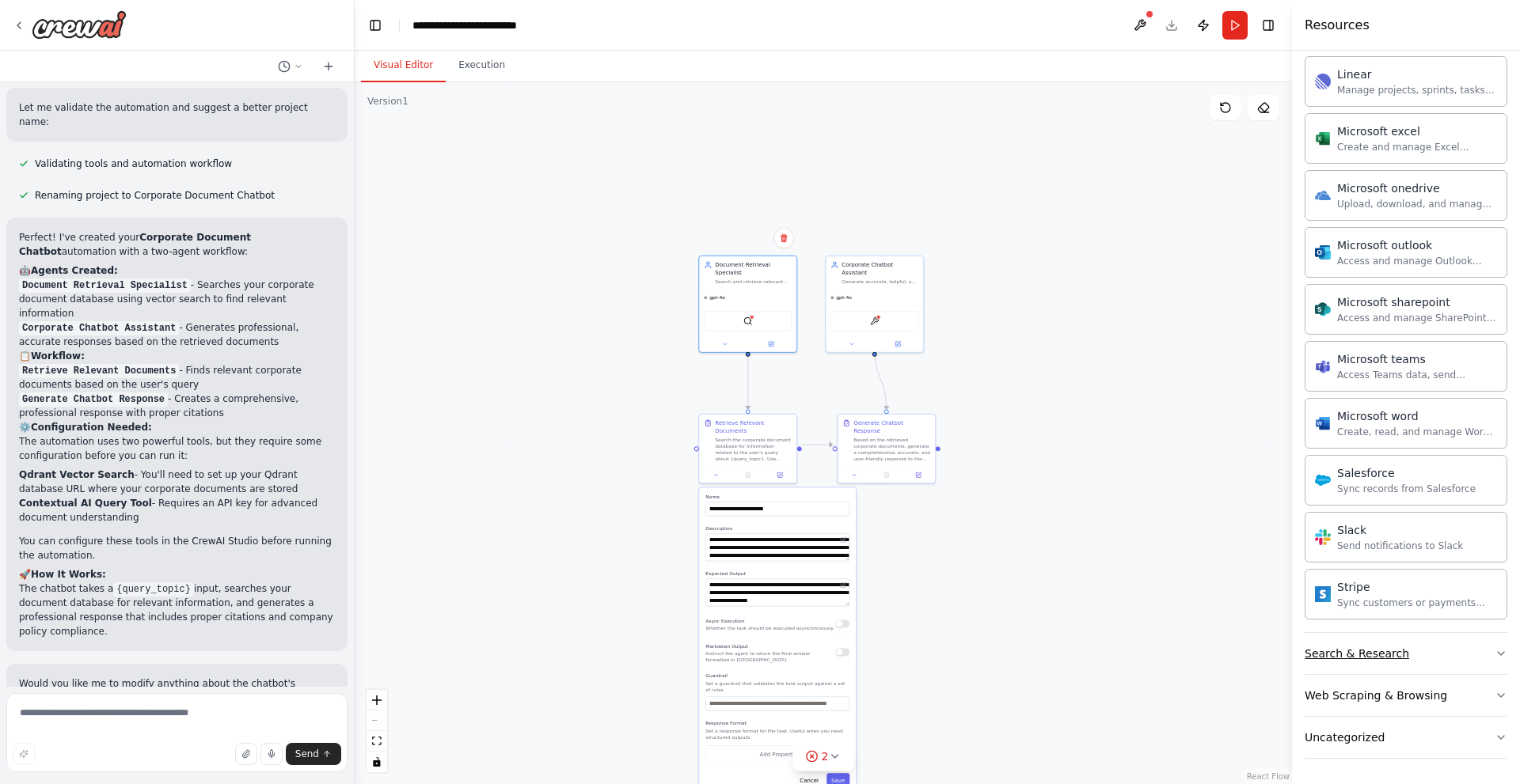
click at [1430, 652] on button "Search & Research" at bounding box center [1405, 653] width 203 height 41
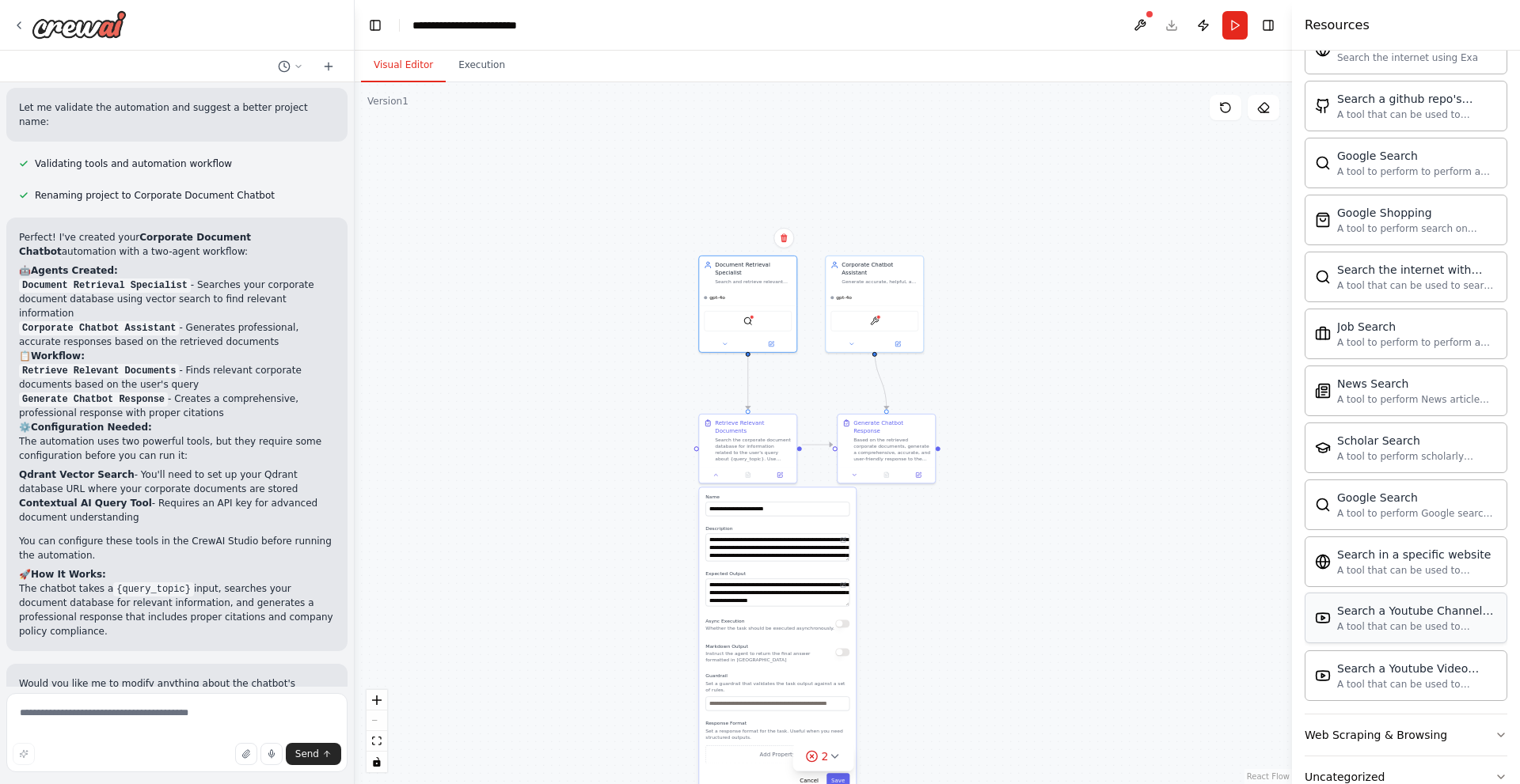
scroll to position [2559, 0]
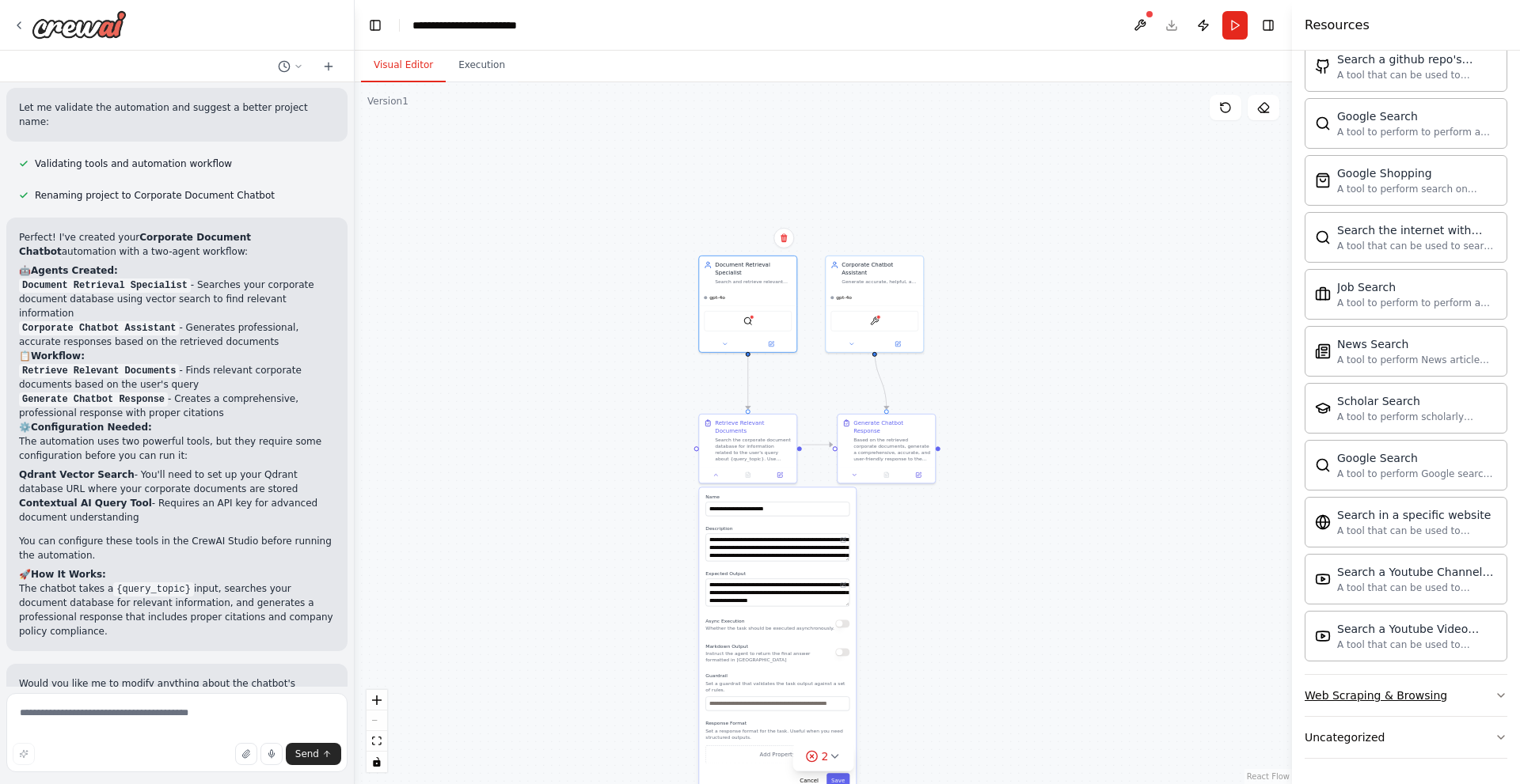
click at [1438, 692] on button "Web Scraping & Browsing" at bounding box center [1405, 696] width 203 height 41
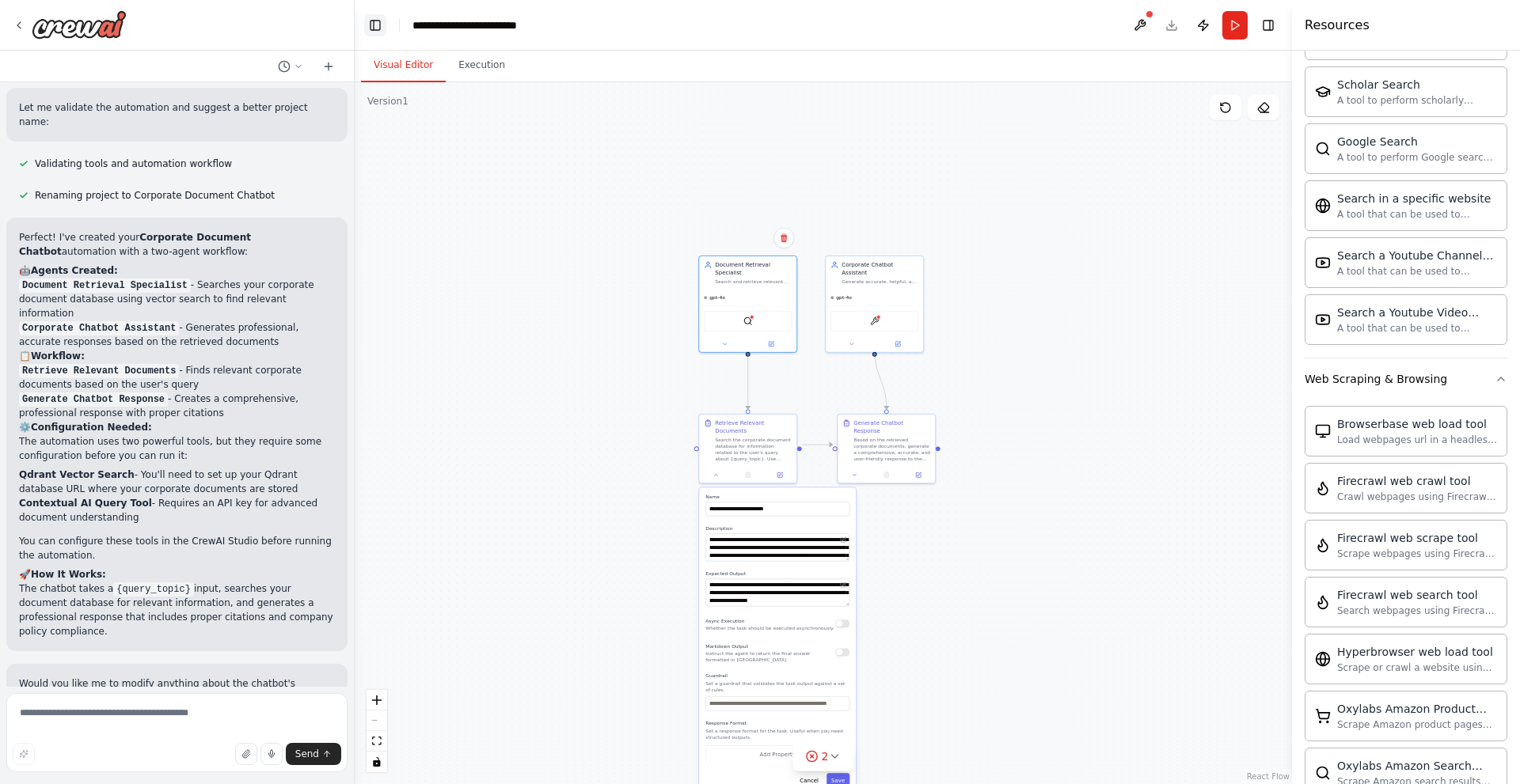
click at [382, 25] on button "Toggle Left Sidebar" at bounding box center [375, 25] width 22 height 22
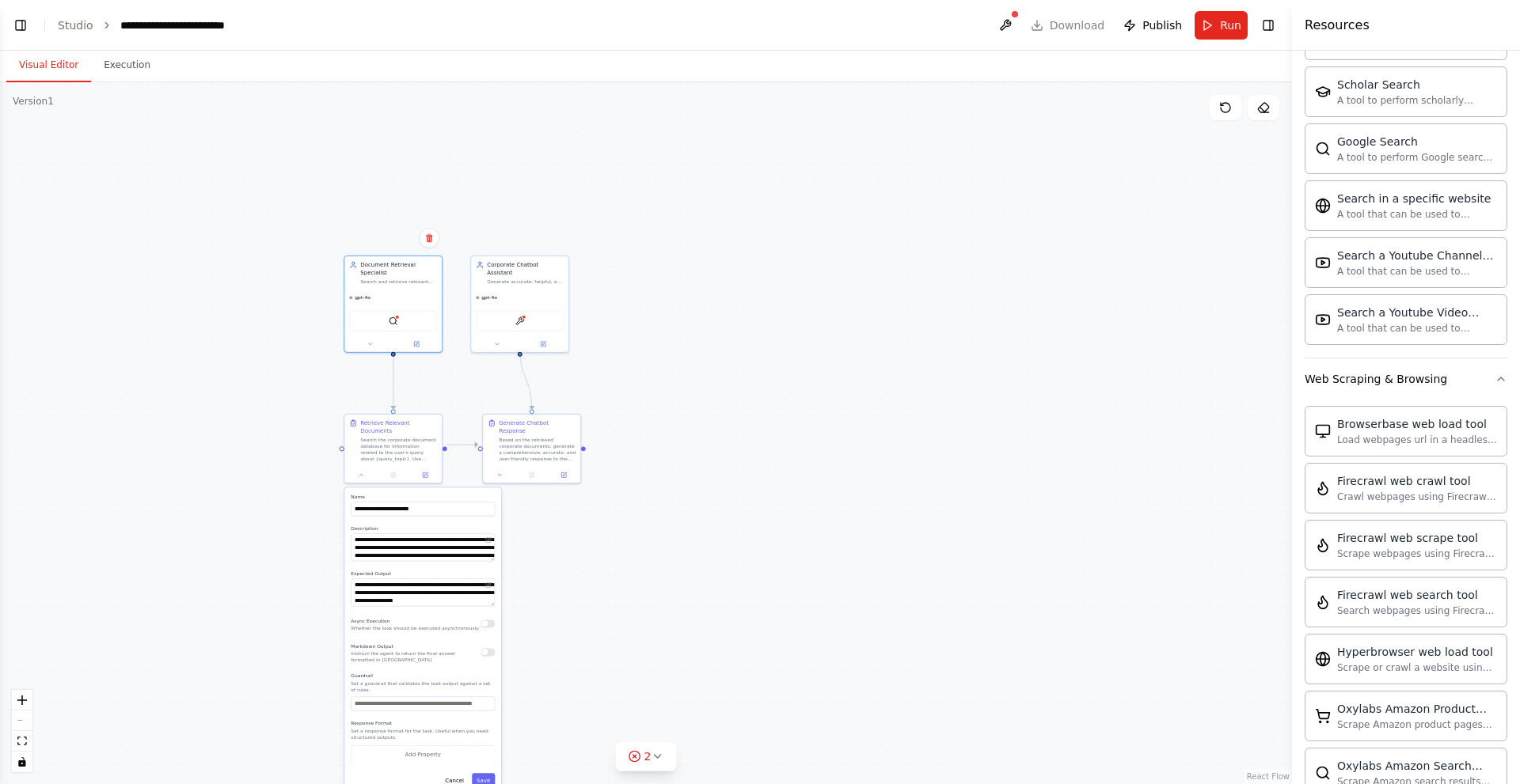
click at [748, 357] on div ".deletable-edge-delete-btn { width: 20px; height: 20px; border: 0px solid #ffff…" at bounding box center [646, 433] width 1291 height 702
click at [256, 466] on div ".deletable-edge-delete-btn { width: 20px; height: 20px; border: 0px solid #ffff…" at bounding box center [646, 433] width 1291 height 702
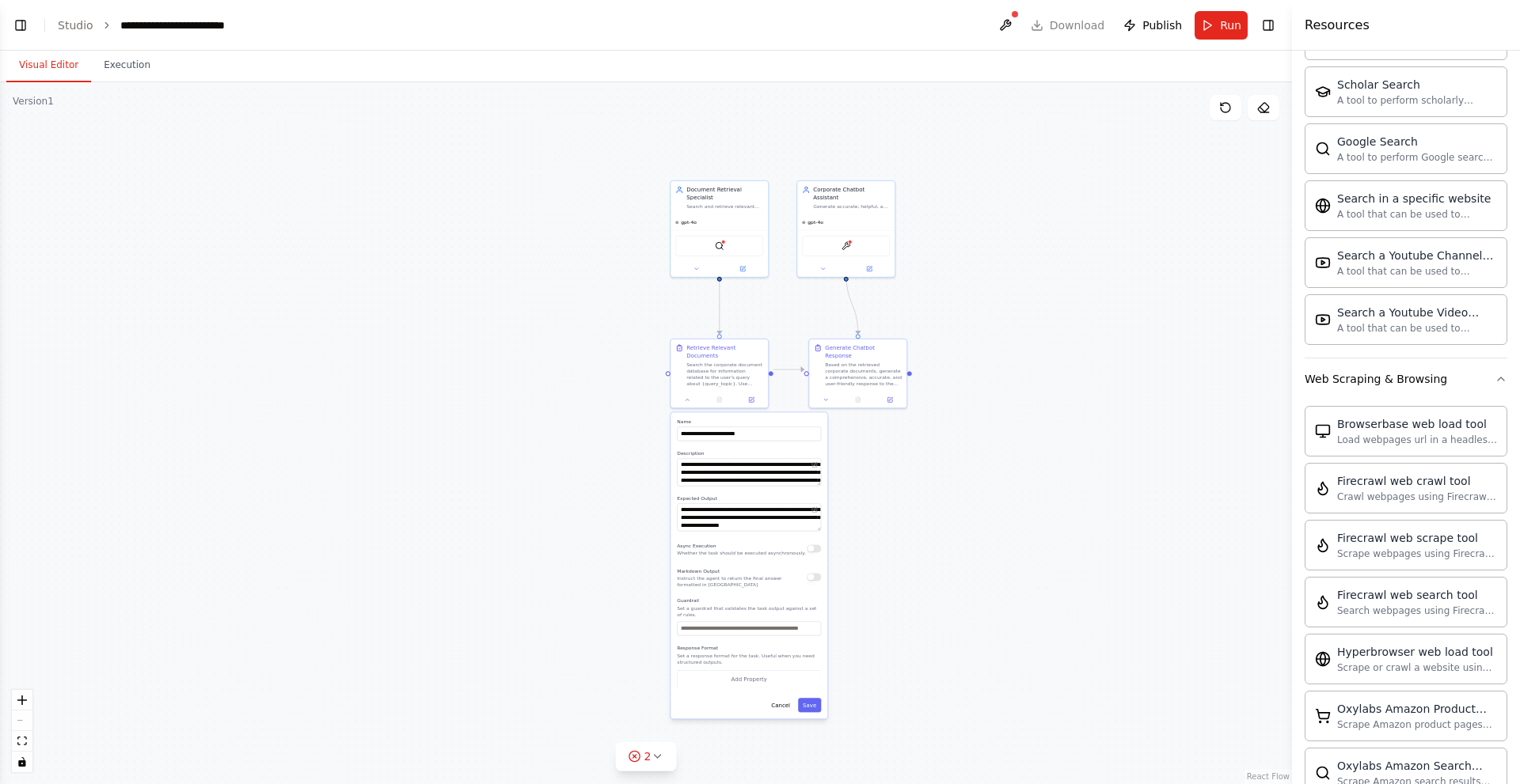
drag, startPoint x: 258, startPoint y: 390, endPoint x: 584, endPoint y: 315, distance: 334.5
click at [584, 315] on div ".deletable-edge-delete-btn { width: 20px; height: 20px; border: 0px solid #ffff…" at bounding box center [646, 433] width 1291 height 702
click at [885, 672] on div ".deletable-edge-delete-btn { width: 20px; height: 20px; border: 0px solid #ffff…" at bounding box center [646, 433] width 1291 height 702
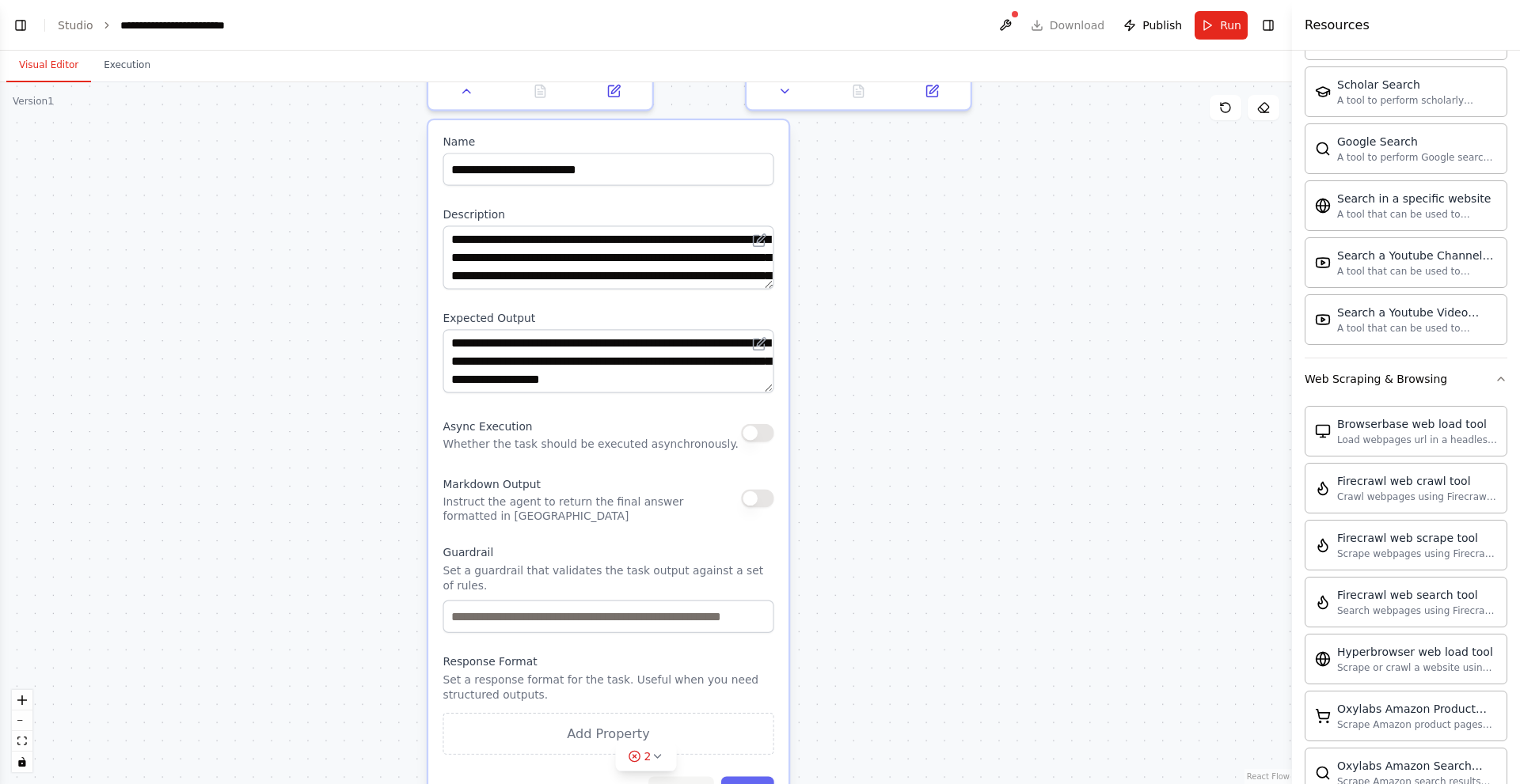
click at [686, 776] on button "Cancel" at bounding box center [681, 792] width 65 height 33
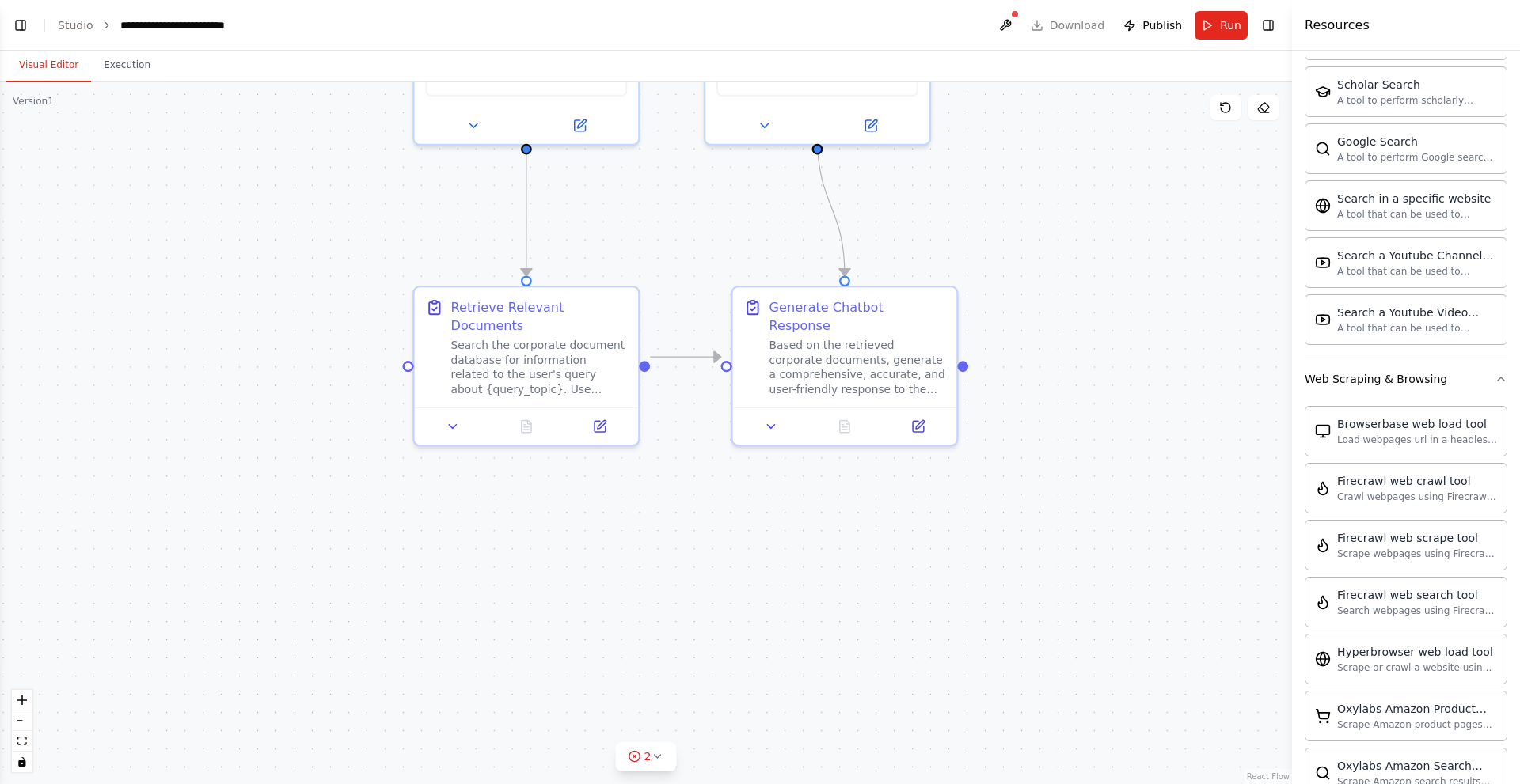
drag, startPoint x: 519, startPoint y: 322, endPoint x: 508, endPoint y: 655, distance: 333.2
click at [508, 655] on div ".deletable-edge-delete-btn { width: 20px; height: 20px; border: 0px solid #ffff…" at bounding box center [646, 433] width 1291 height 702
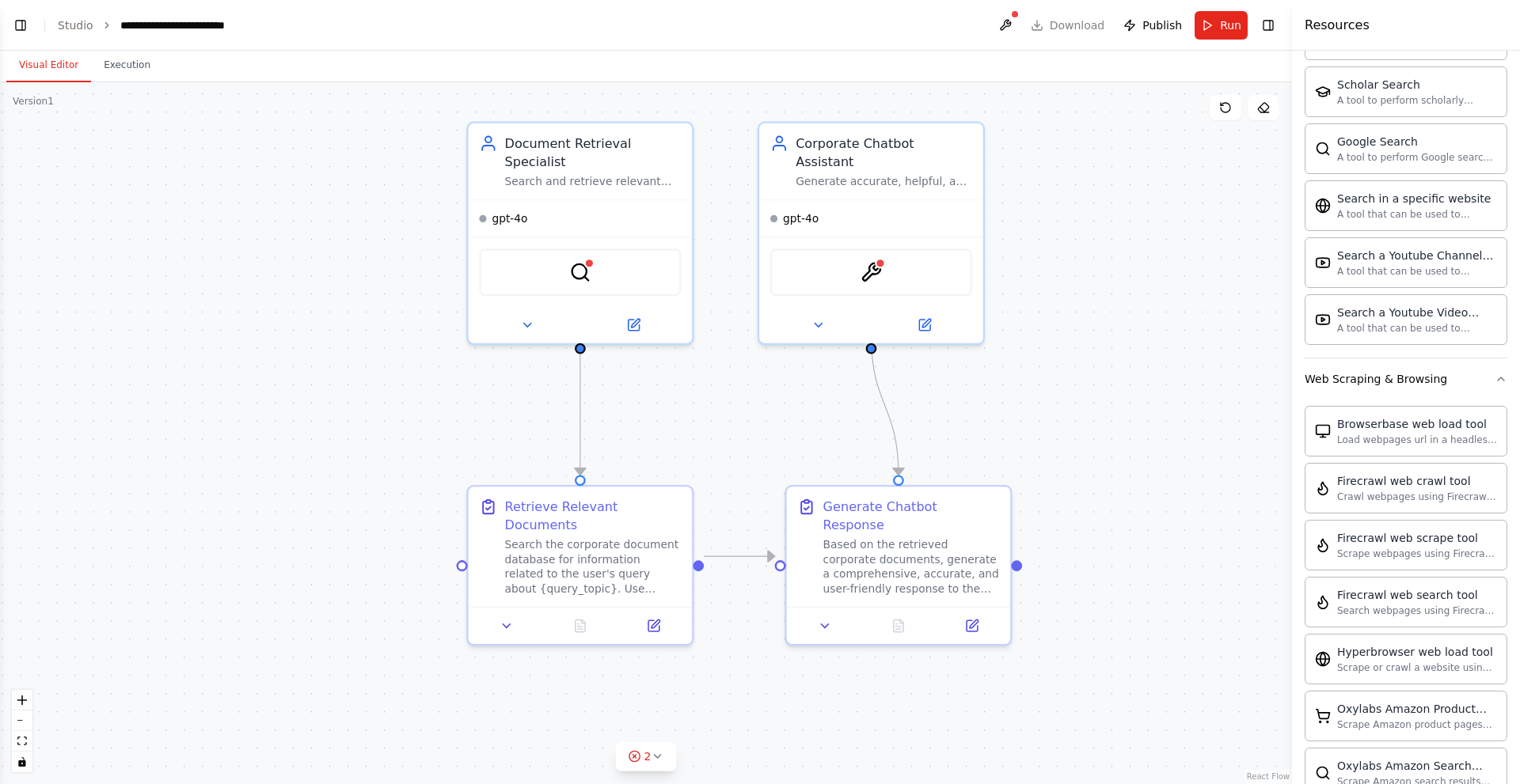
drag, startPoint x: 229, startPoint y: 377, endPoint x: 240, endPoint y: 474, distance: 97.6
click at [240, 474] on div ".deletable-edge-delete-btn { width: 20px; height: 20px; border: 0px solid #ffff…" at bounding box center [646, 433] width 1291 height 702
click at [658, 757] on icon at bounding box center [657, 756] width 6 height 3
click at [318, 423] on div ".deletable-edge-delete-btn { width: 20px; height: 20px; border: 0px solid #ffff…" at bounding box center [646, 433] width 1291 height 702
click at [510, 208] on span "gpt-4o" at bounding box center [509, 215] width 36 height 14
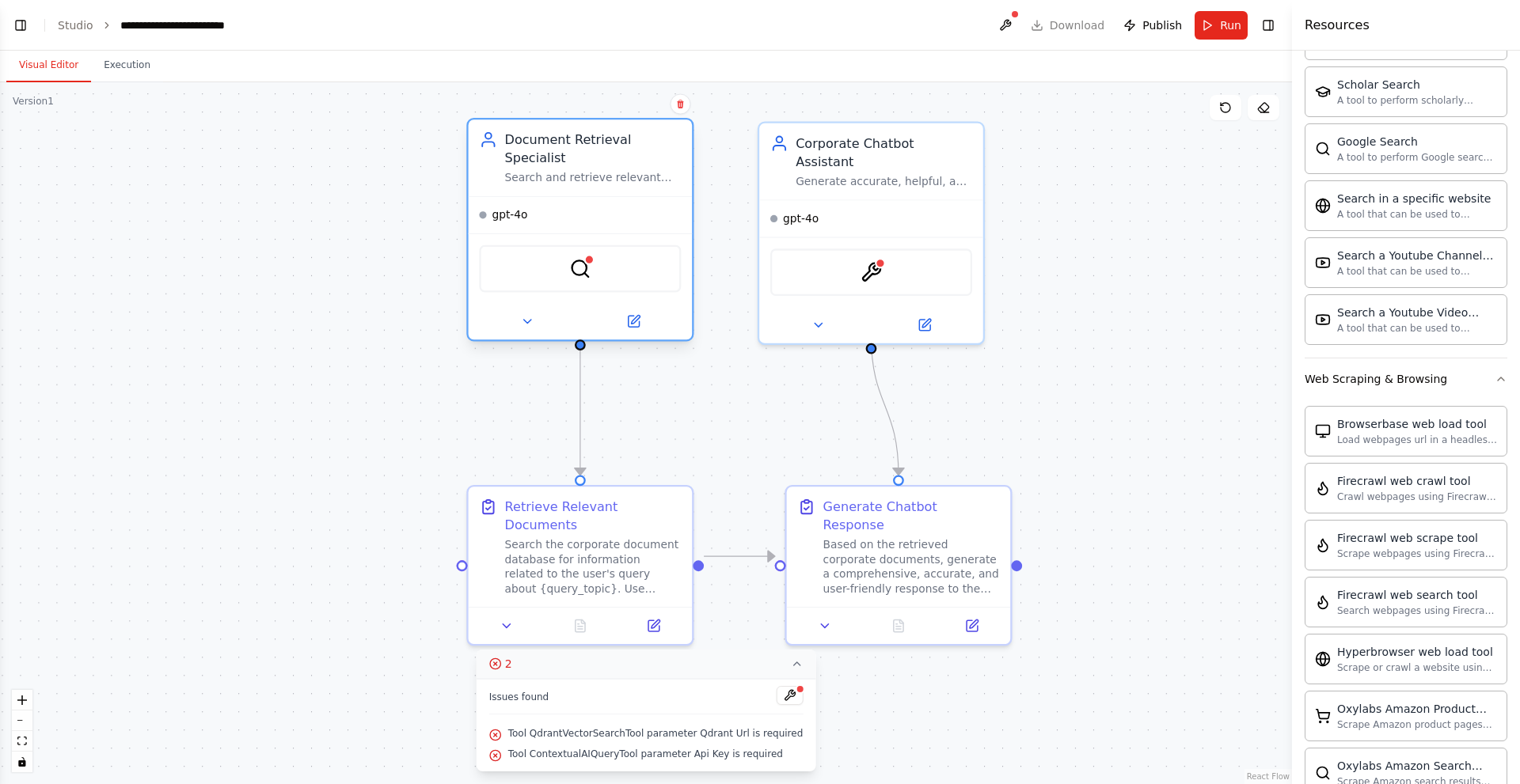
click at [540, 201] on div "gpt-4o" at bounding box center [580, 216] width 224 height 37
click at [529, 314] on icon at bounding box center [526, 322] width 14 height 14
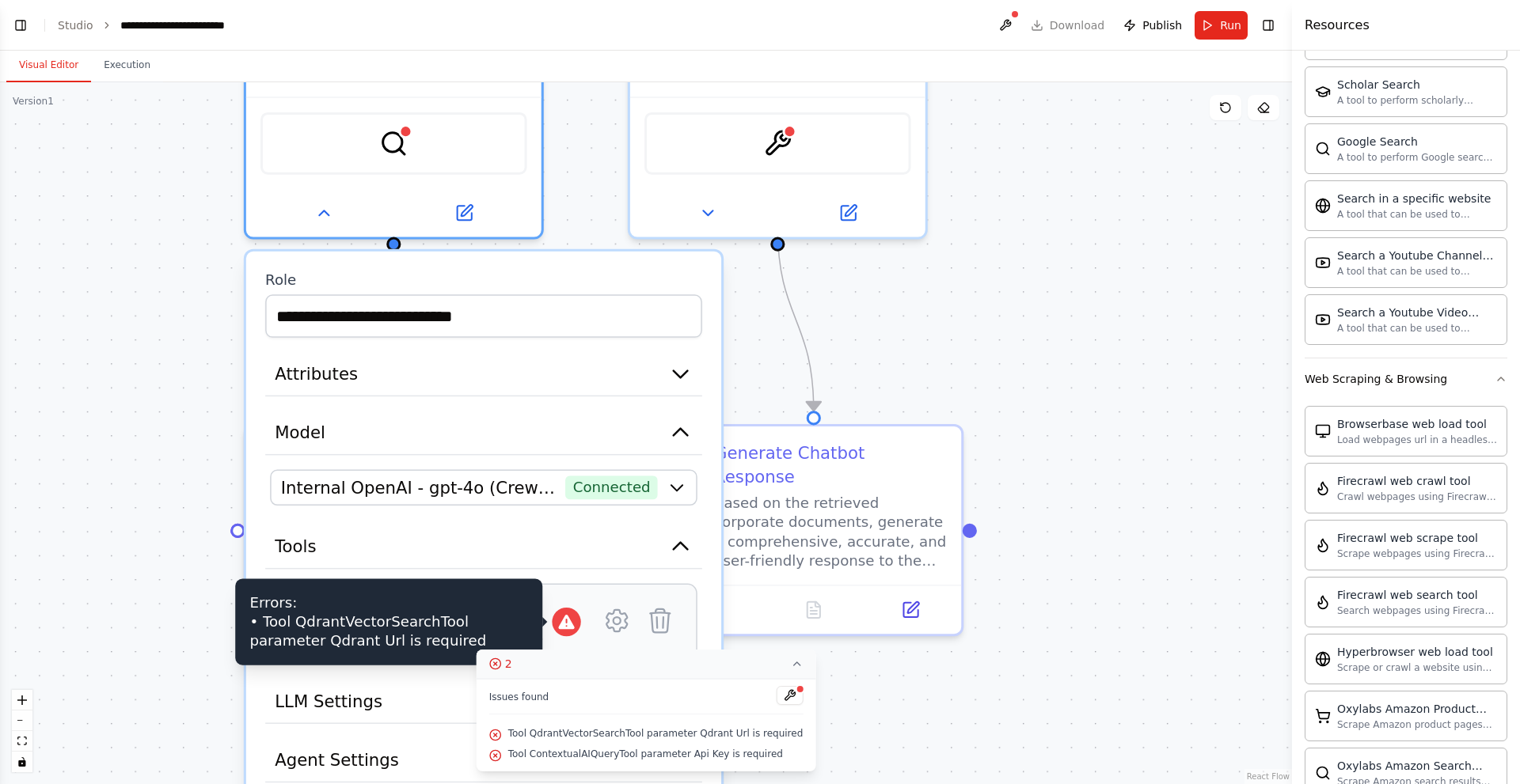
click at [452, 612] on div "Errors: • Tool QdrantVectorSearchTool parameter Qdrant Url is required" at bounding box center [389, 622] width 307 height 86
click at [576, 612] on icon at bounding box center [566, 622] width 19 height 19
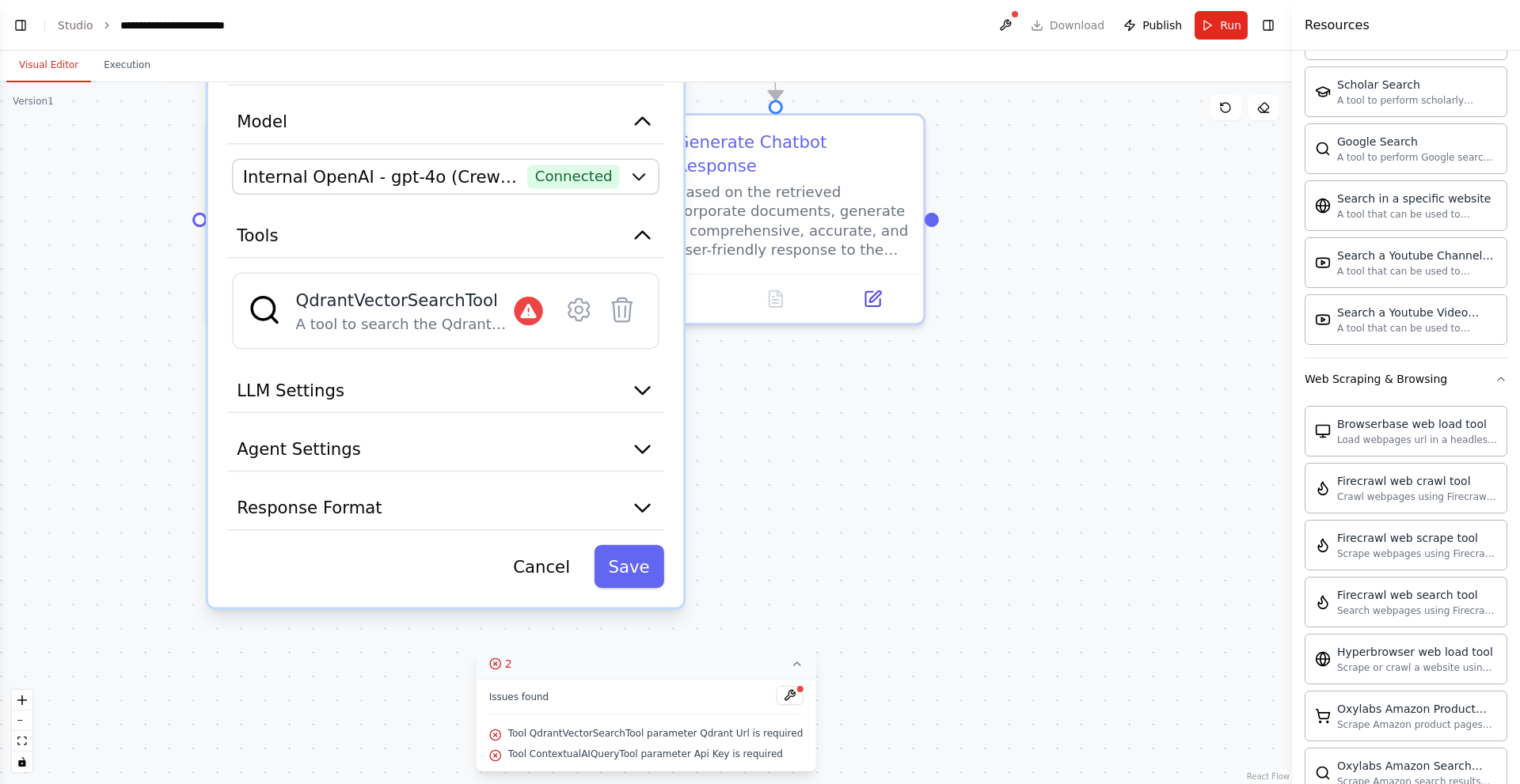
drag, startPoint x: 1132, startPoint y: 639, endPoint x: 1094, endPoint y: 329, distance: 312.3
click at [1094, 329] on div ".deletable-edge-delete-btn { width: 20px; height: 20px; border: 0px solid #ffff…" at bounding box center [646, 433] width 1291 height 702
click at [386, 369] on button "LLM Settings" at bounding box center [445, 391] width 437 height 45
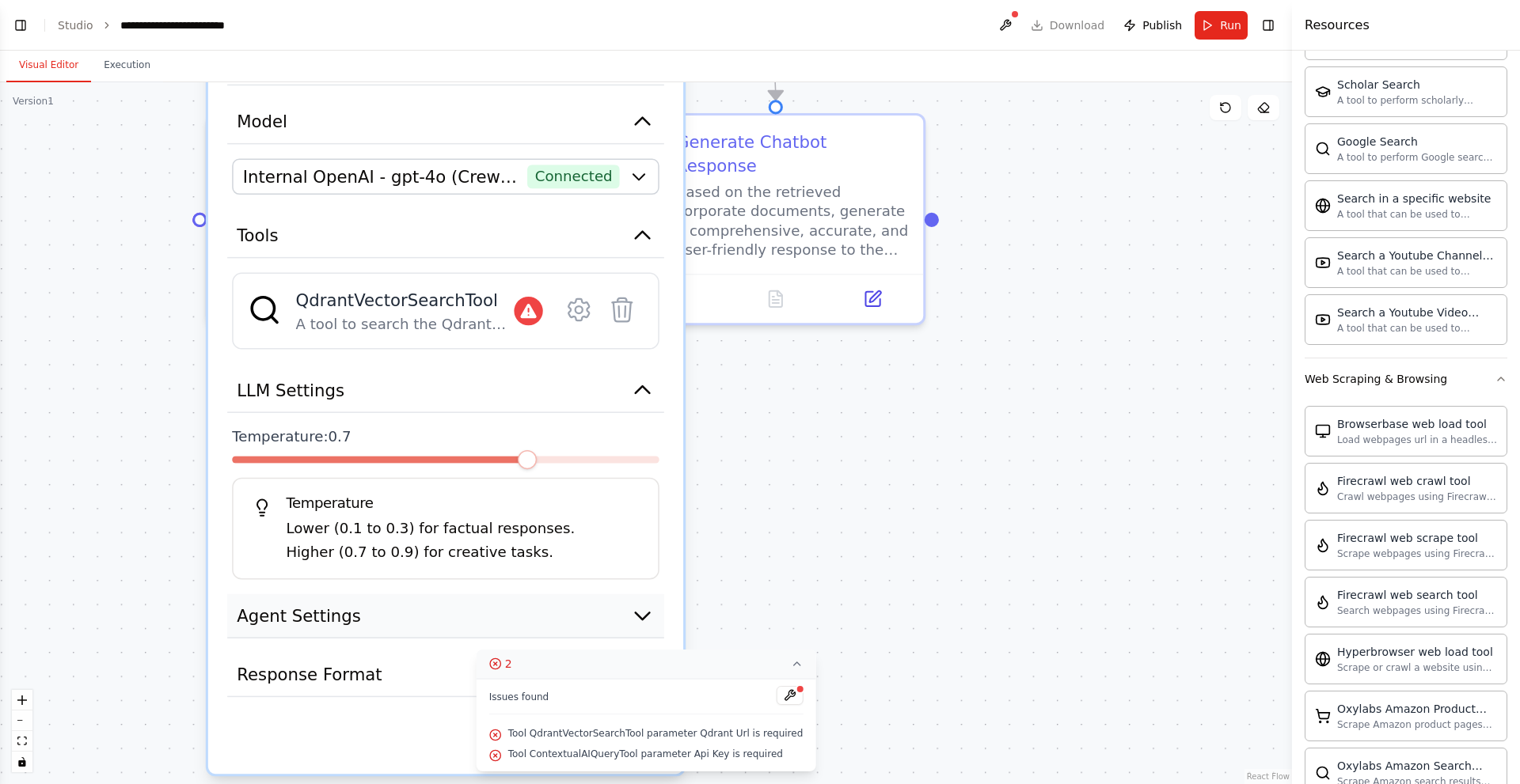
click at [404, 596] on button "Agent Settings" at bounding box center [445, 617] width 437 height 45
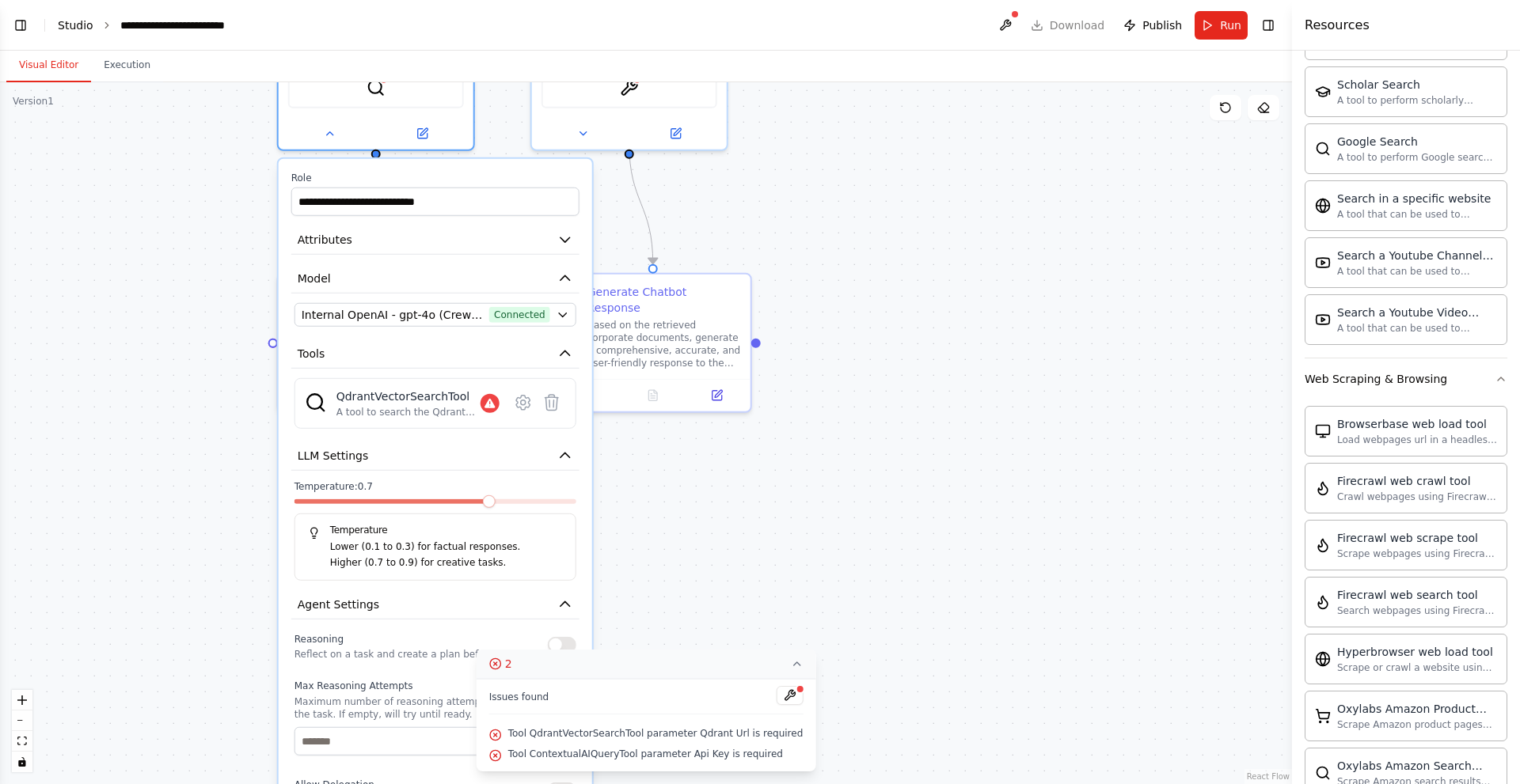
click at [68, 24] on link "Studio" at bounding box center [76, 25] width 36 height 13
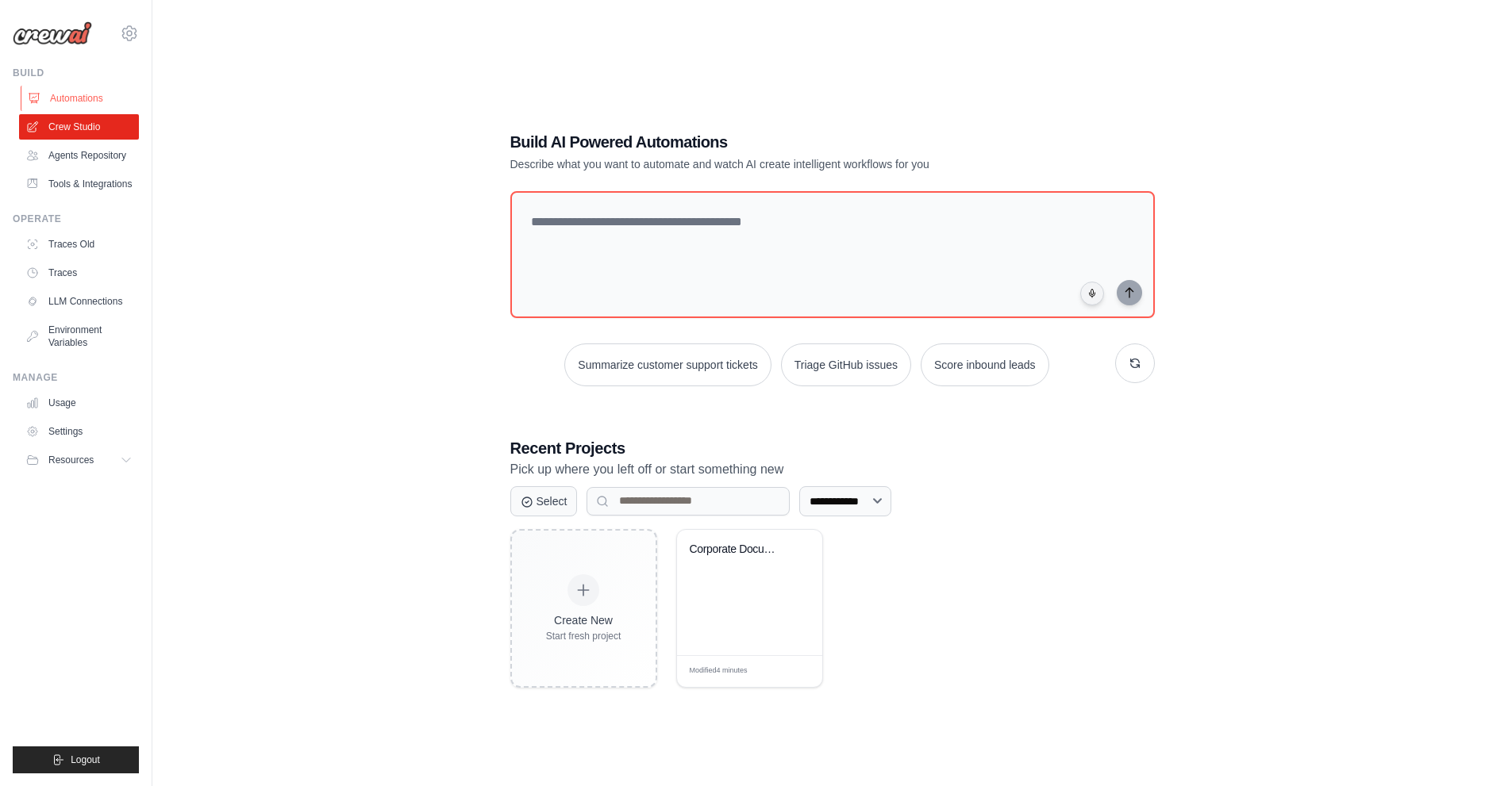
click at [81, 92] on link "Automations" at bounding box center [81, 98] width 120 height 26
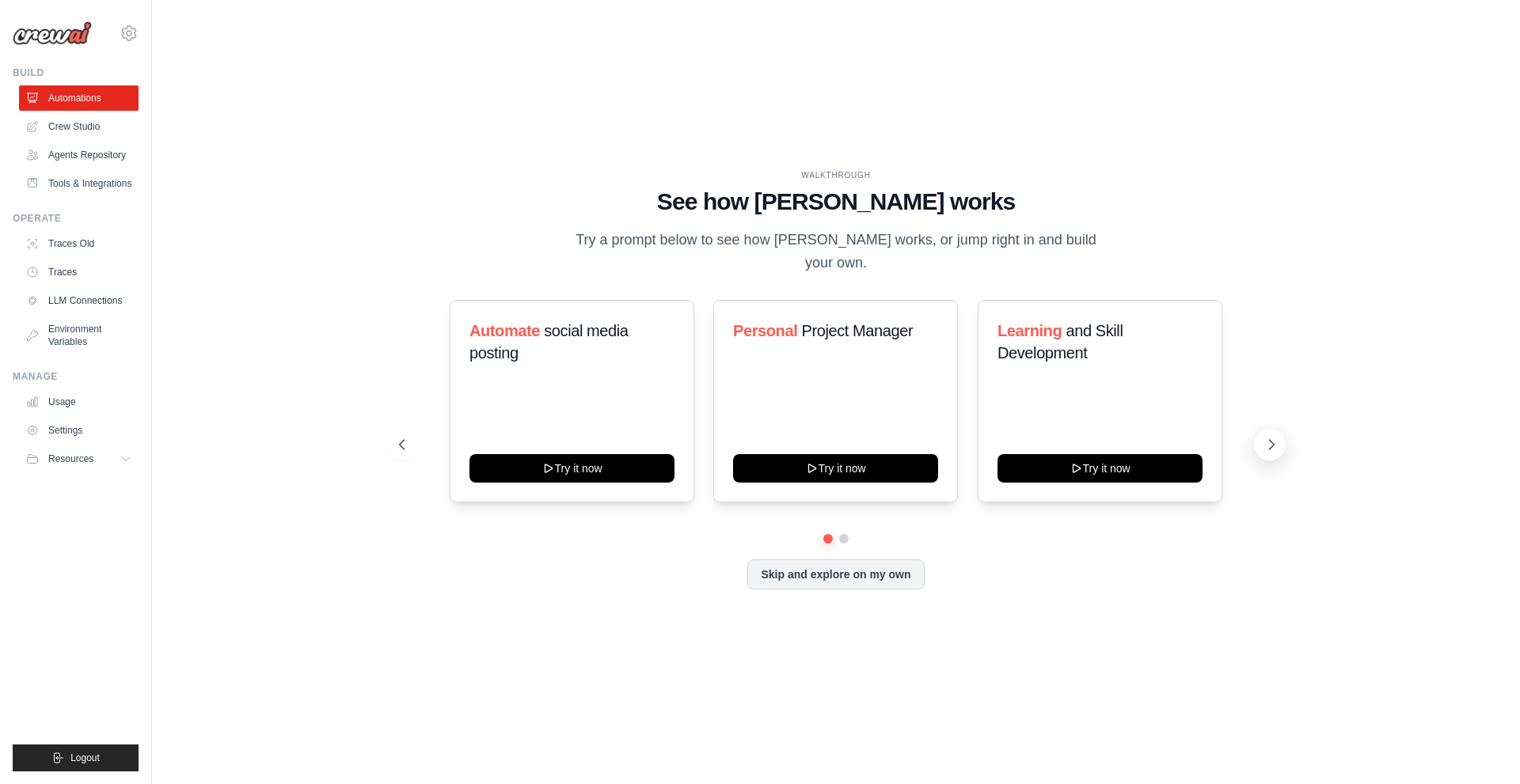
click at [1267, 437] on icon at bounding box center [1272, 445] width 16 height 16
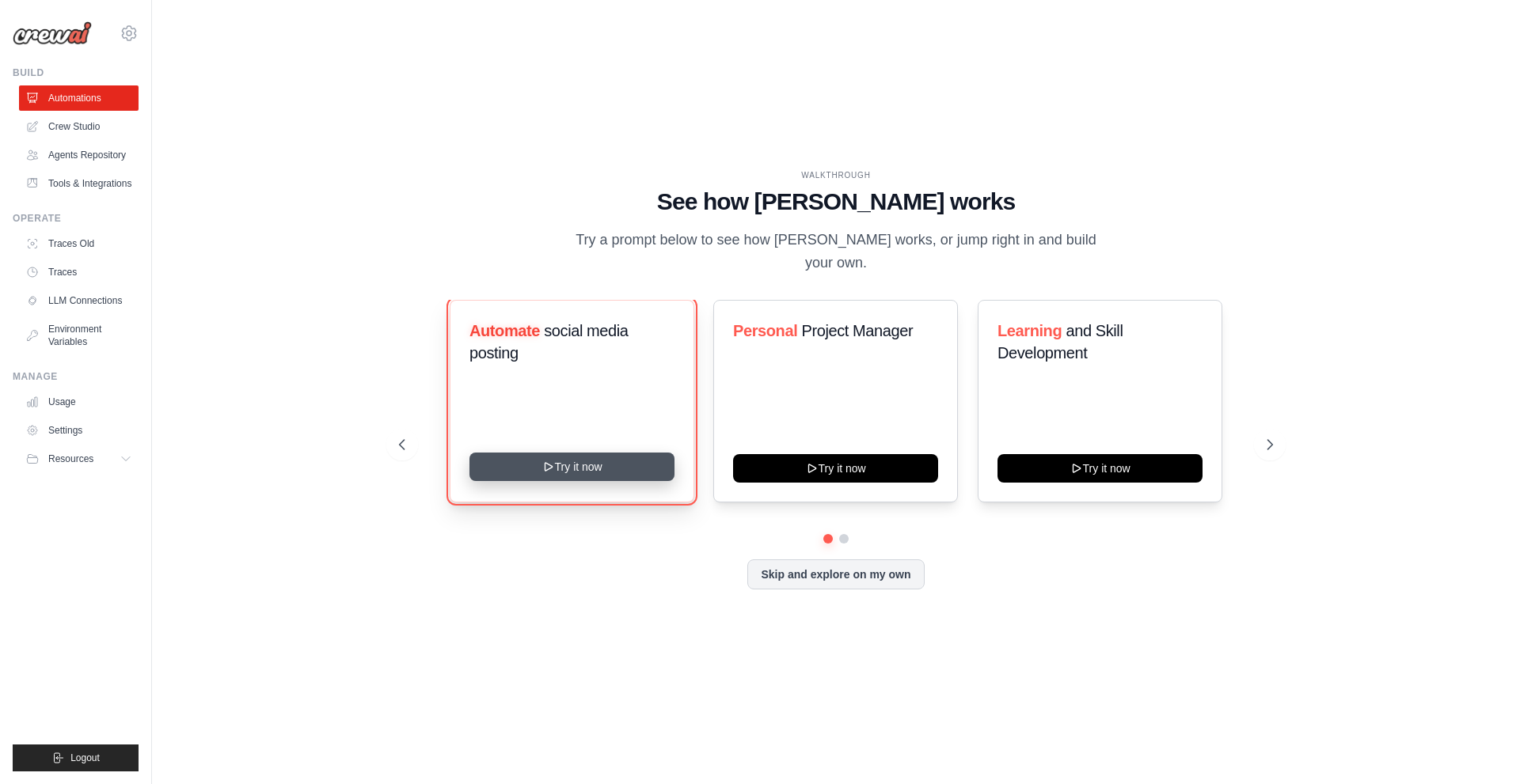
click at [561, 453] on button "Try it now" at bounding box center [572, 467] width 205 height 29
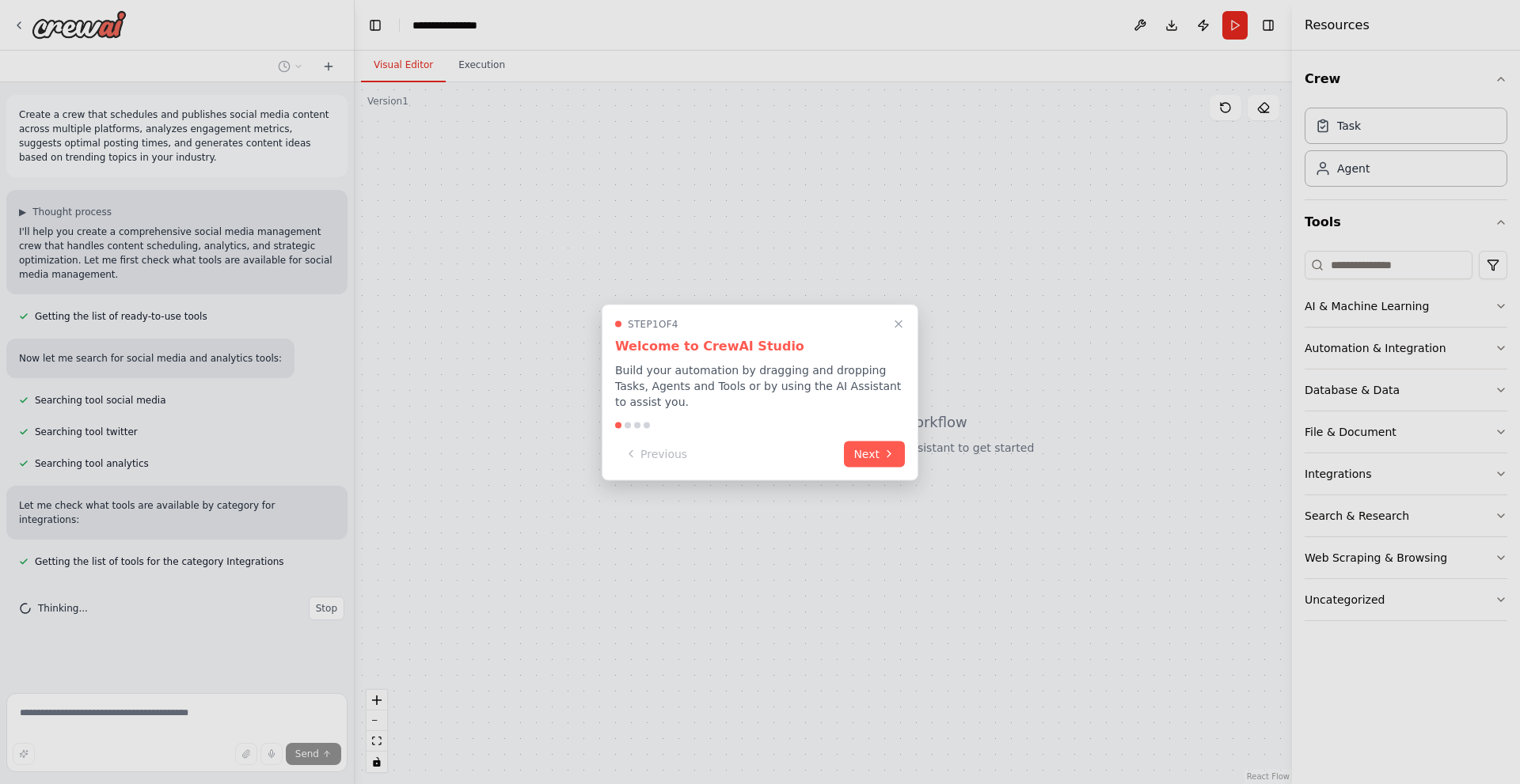
click at [90, 34] on div at bounding box center [760, 392] width 1520 height 784
click at [873, 445] on button "Next" at bounding box center [874, 452] width 61 height 26
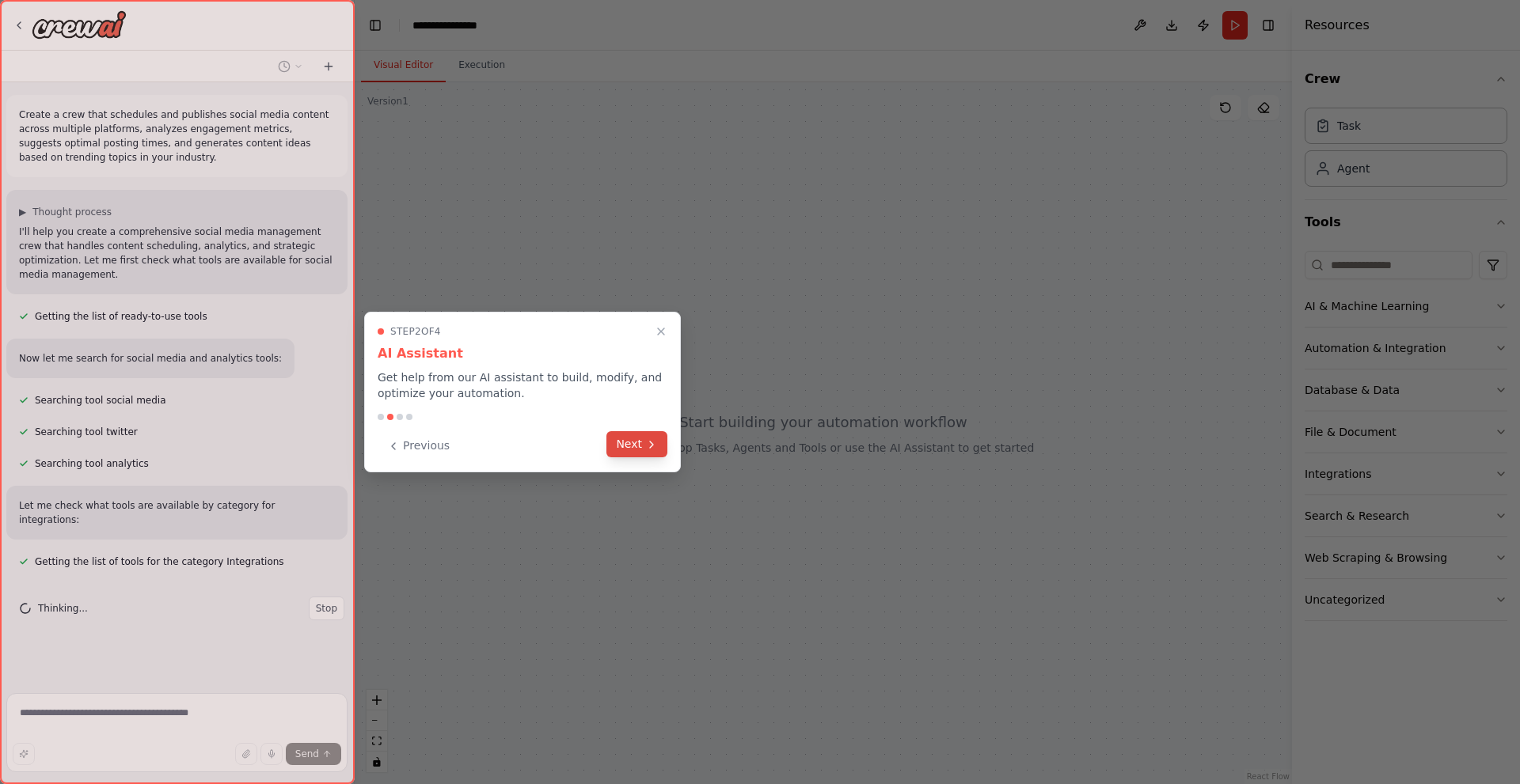
click at [623, 445] on button "Next" at bounding box center [637, 444] width 61 height 26
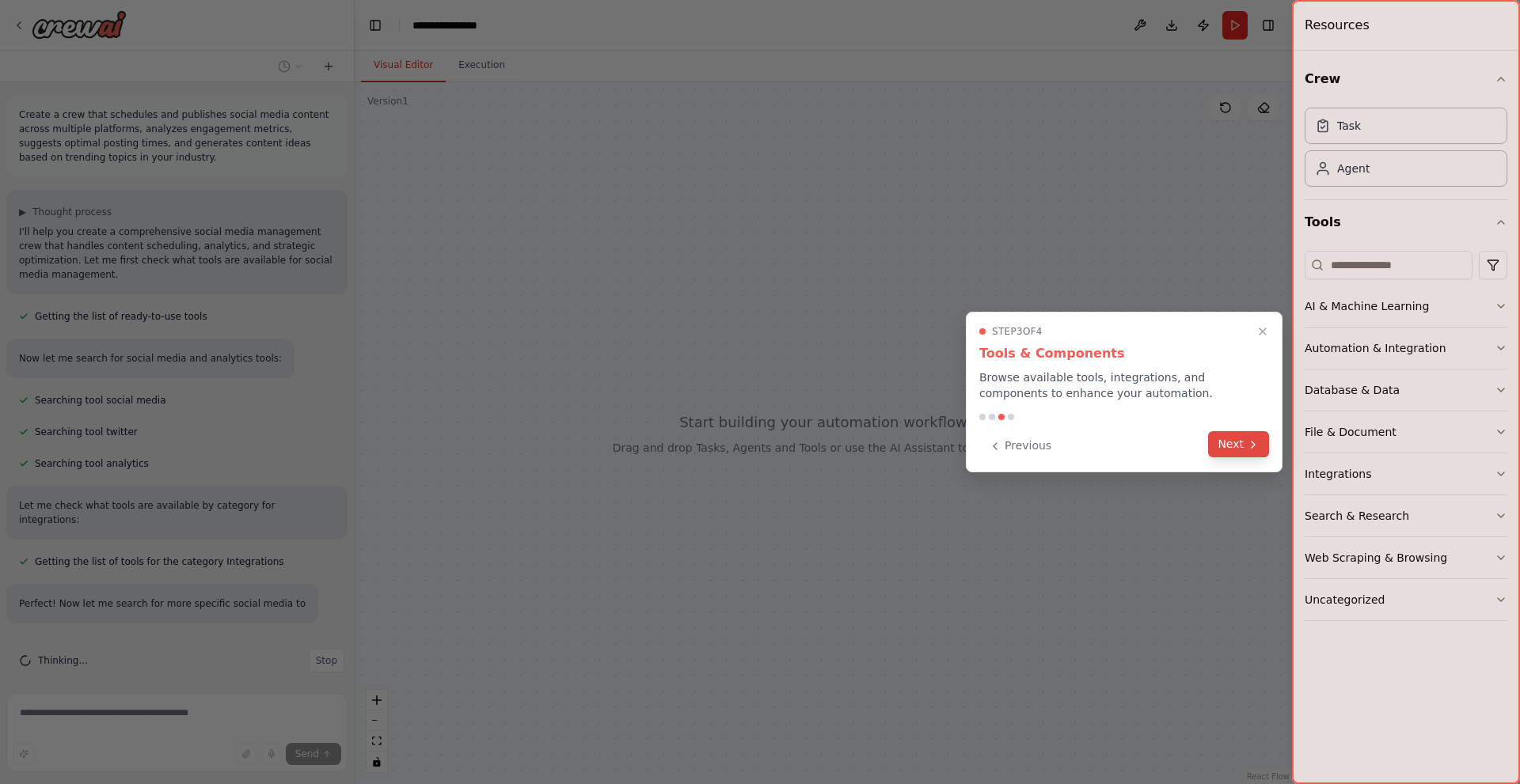
click at [1225, 449] on button "Next" at bounding box center [1238, 444] width 61 height 26
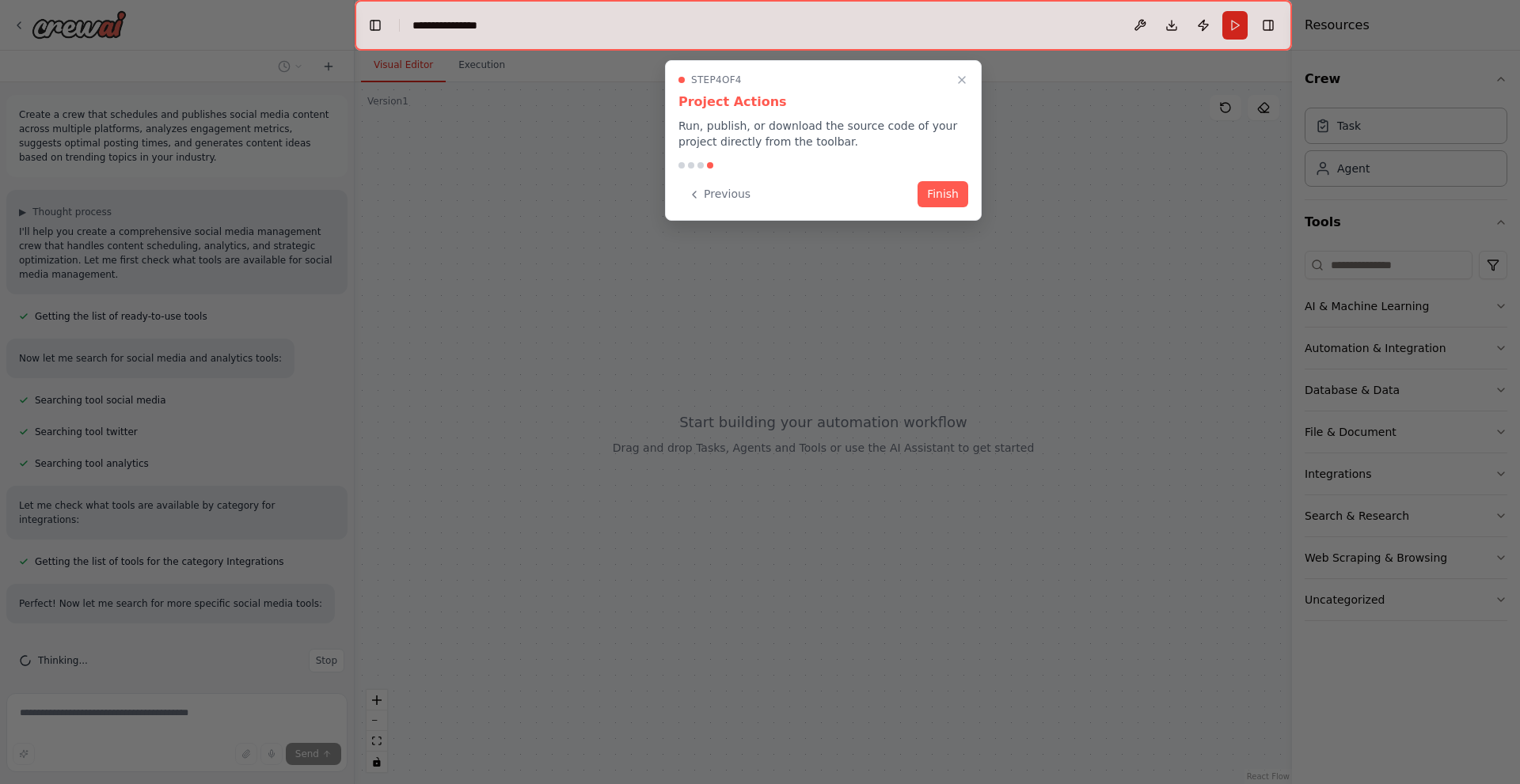
scroll to position [14, 0]
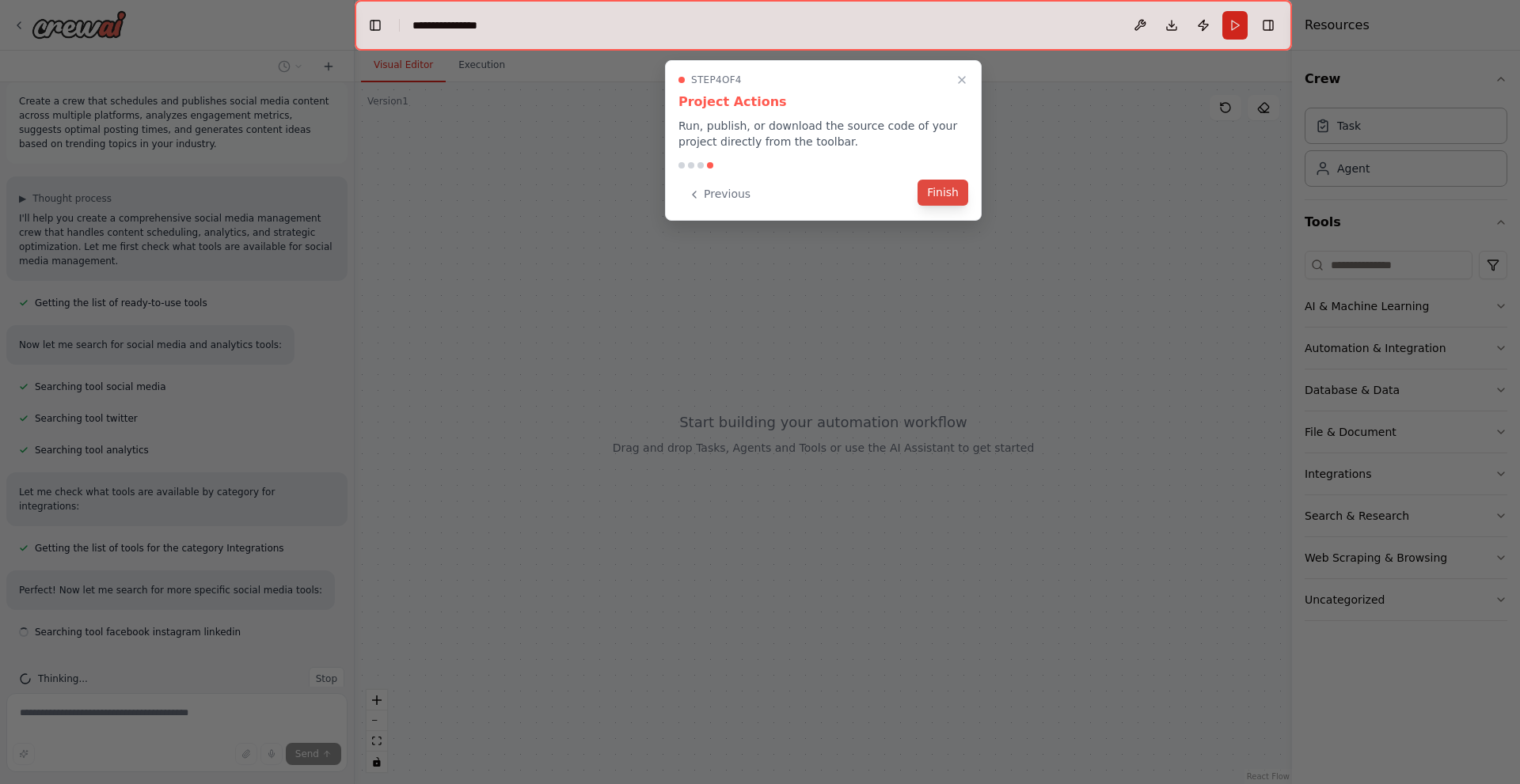
click at [946, 193] on button "Finish" at bounding box center [943, 193] width 51 height 26
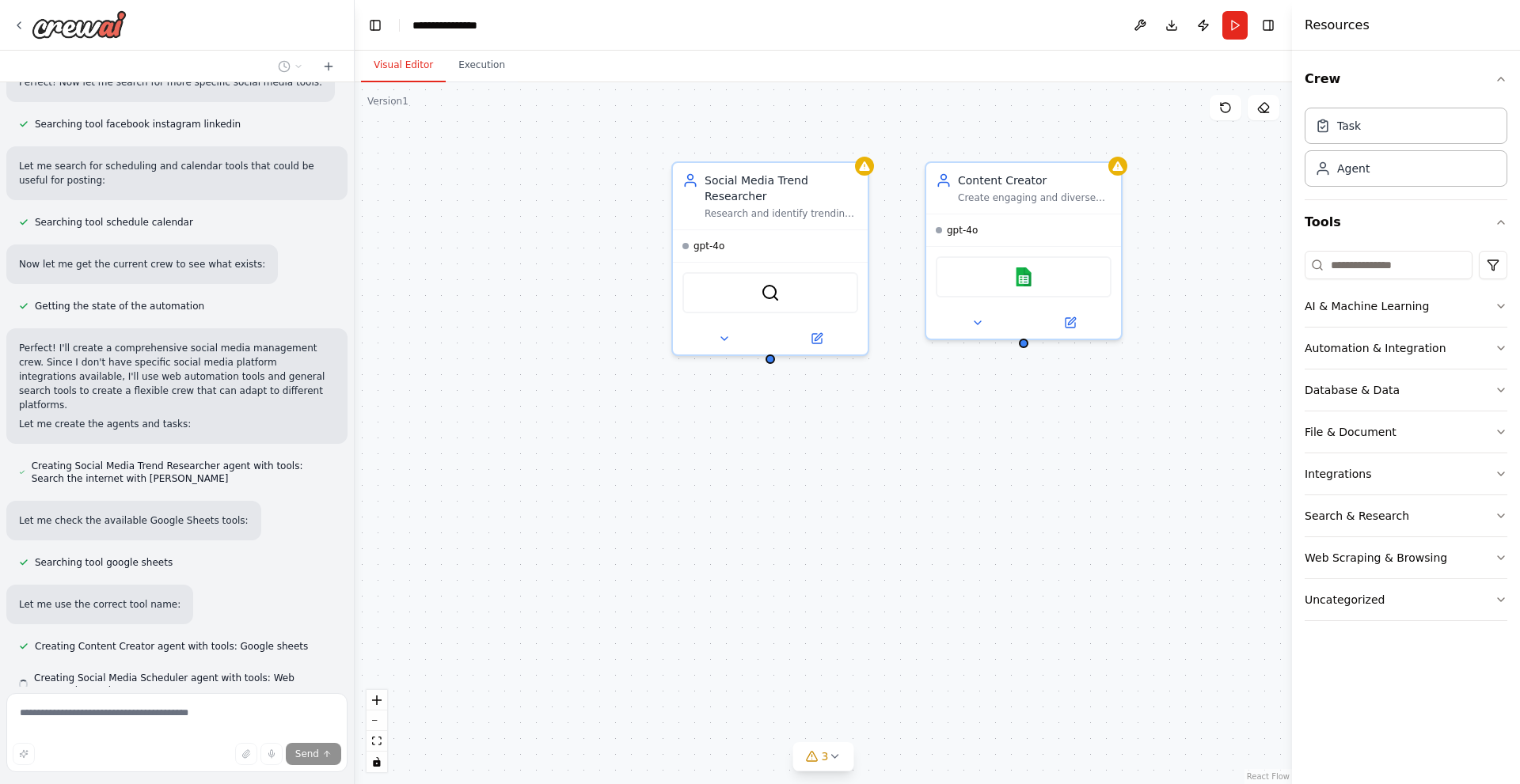
scroll to position [566, 0]
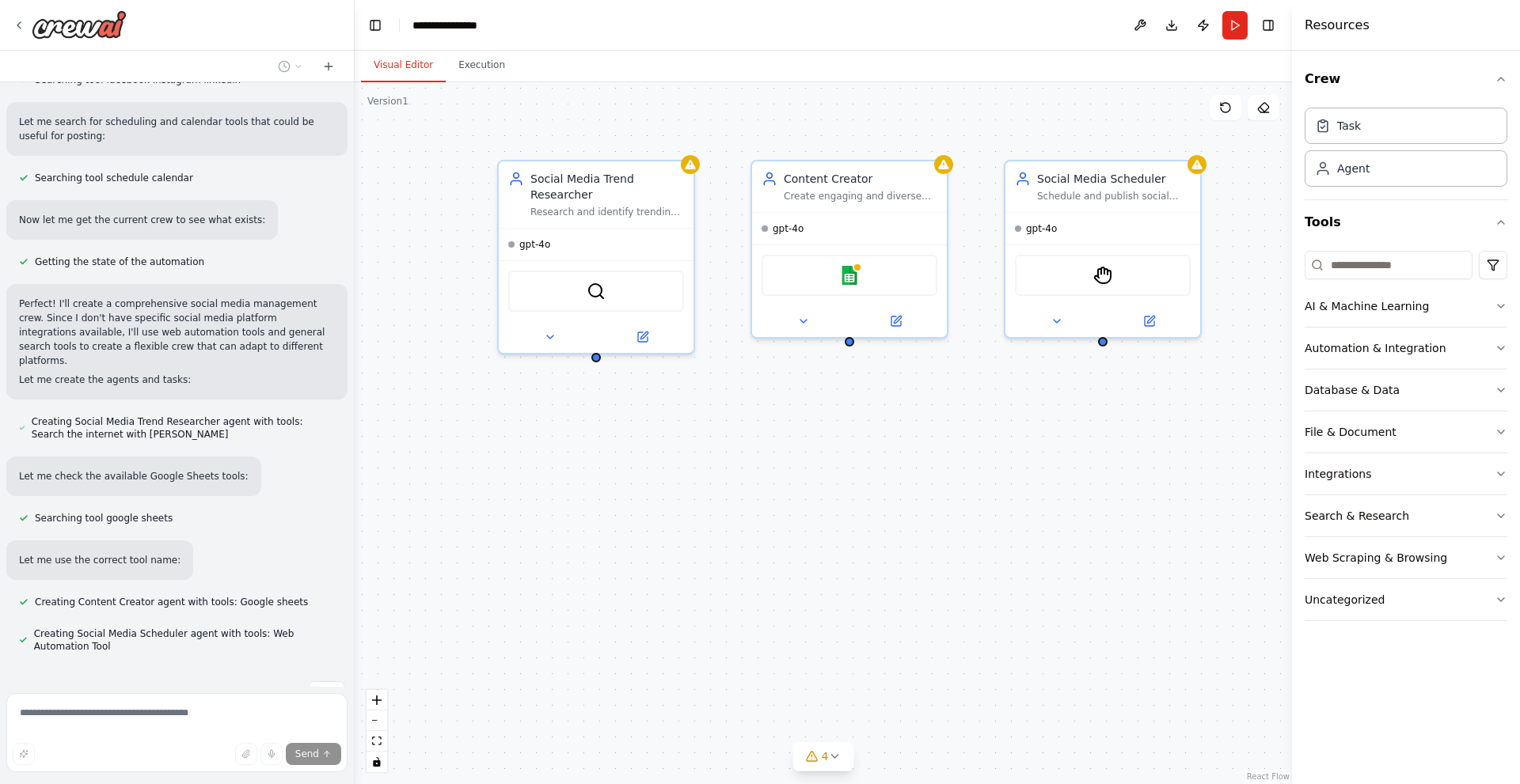
drag, startPoint x: 964, startPoint y: 509, endPoint x: 794, endPoint y: 508, distance: 170.0
click at [794, 508] on div "Social Media Trend Researcher Research and identify trending topics in {industr…" at bounding box center [823, 433] width 937 height 702
